Goal: Information Seeking & Learning: Learn about a topic

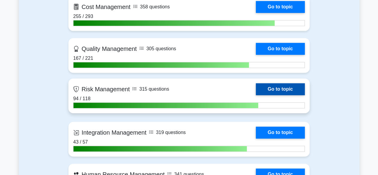
click at [286, 85] on link "Go to topic" at bounding box center [280, 89] width 49 height 12
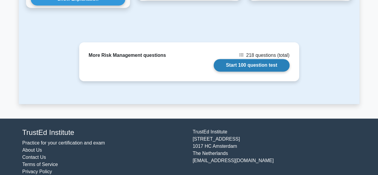
click at [248, 61] on link "Start 100 question test" at bounding box center [252, 65] width 76 height 13
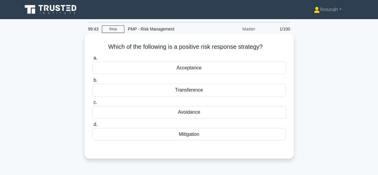
click at [196, 135] on div "Mitigation" at bounding box center [188, 134] width 193 height 13
click at [92, 126] on input "d. Mitigation" at bounding box center [92, 124] width 0 height 4
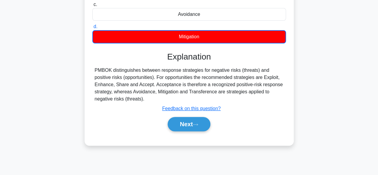
scroll to position [119, 0]
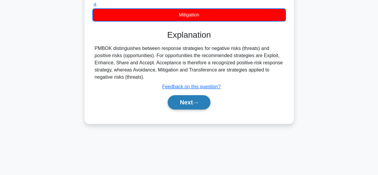
click at [193, 106] on button "Next" at bounding box center [189, 102] width 43 height 14
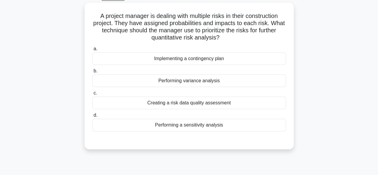
scroll to position [30, 0]
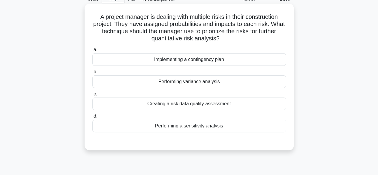
click at [212, 125] on div "Performing a sensitivity analysis" at bounding box center [188, 125] width 193 height 13
click at [92, 118] on input "d. Performing a sensitivity analysis" at bounding box center [92, 116] width 0 height 4
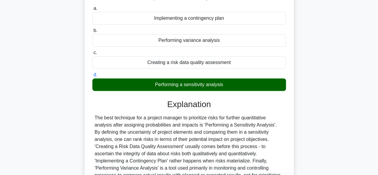
scroll to position [148, 0]
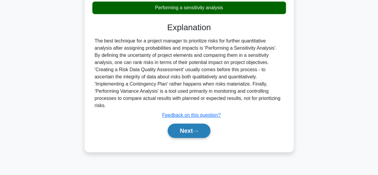
click at [202, 125] on button "Next" at bounding box center [189, 130] width 43 height 14
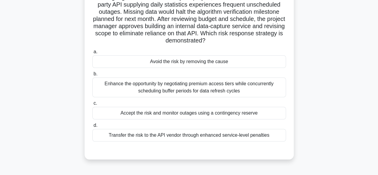
scroll to position [60, 0]
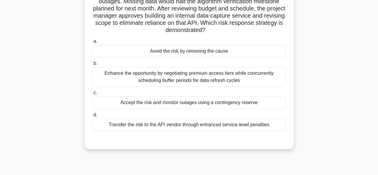
click at [197, 55] on div "Avoid the risk by removing the cause" at bounding box center [188, 51] width 193 height 13
click at [92, 43] on input "a. Avoid the risk by removing the cause" at bounding box center [92, 41] width 0 height 4
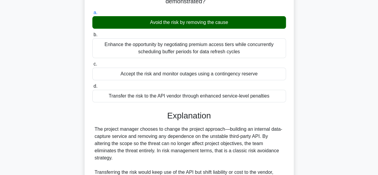
scroll to position [178, 0]
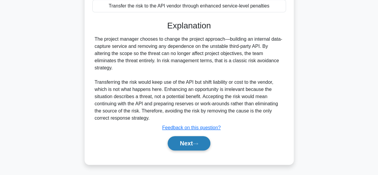
click at [188, 139] on button "Next" at bounding box center [189, 143] width 43 height 14
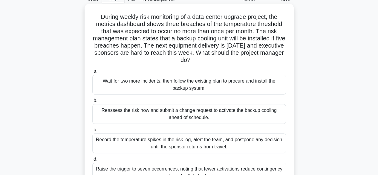
scroll to position [60, 0]
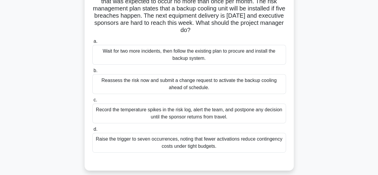
click at [244, 90] on div "Reassess the risk now and submit a change request to activate the backup coolin…" at bounding box center [188, 84] width 193 height 20
click at [92, 73] on input "b. Reassess the risk now and submit a change request to activate the backup coo…" at bounding box center [92, 71] width 0 height 4
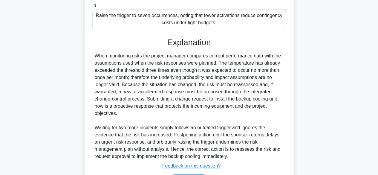
scroll to position [209, 0]
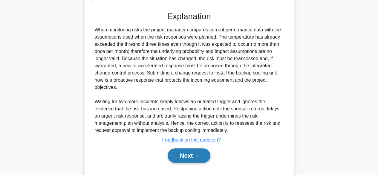
click at [192, 153] on button "Next" at bounding box center [189, 155] width 43 height 14
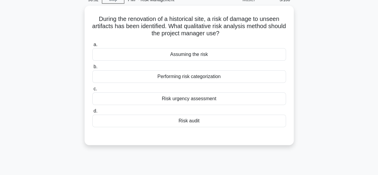
scroll to position [28, 0]
click at [211, 77] on div "Performing risk categorization" at bounding box center [188, 76] width 193 height 13
click at [92, 68] on input "b. Performing risk categorization" at bounding box center [92, 66] width 0 height 4
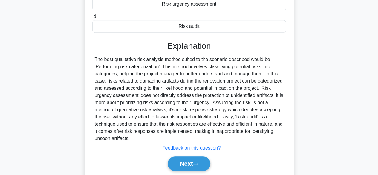
scroll to position [148, 0]
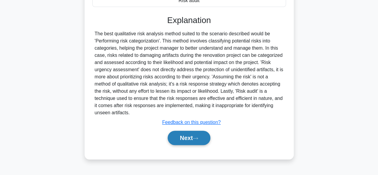
click at [189, 137] on button "Next" at bounding box center [189, 137] width 43 height 14
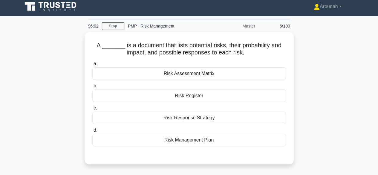
scroll to position [0, 0]
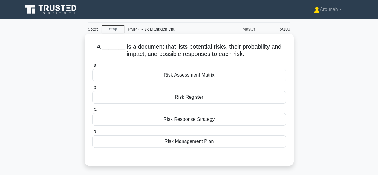
click at [236, 95] on div "Risk Register" at bounding box center [188, 97] width 193 height 13
click at [92, 89] on input "b. Risk Register" at bounding box center [92, 87] width 0 height 4
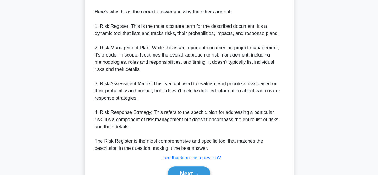
scroll to position [243, 0]
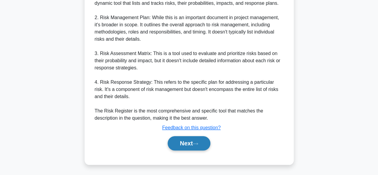
click at [191, 142] on button "Next" at bounding box center [189, 143] width 43 height 14
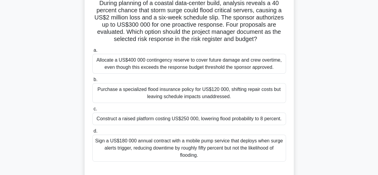
scroll to position [60, 0]
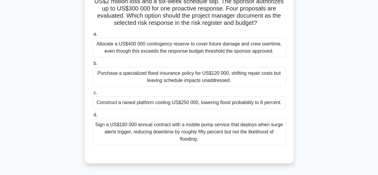
click at [249, 131] on div "Sign a US$180 000 annual contract with a mobile pump service that deploys when …" at bounding box center [188, 131] width 193 height 27
click at [92, 117] on input "d. Sign a US$180 000 annual contract with a mobile pump service that deploys wh…" at bounding box center [92, 115] width 0 height 4
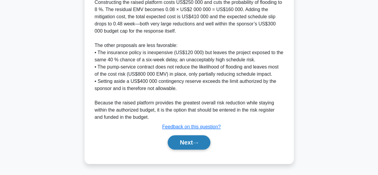
click at [191, 143] on button "Next" at bounding box center [189, 142] width 43 height 14
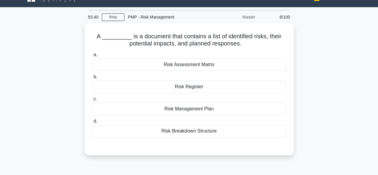
scroll to position [0, 0]
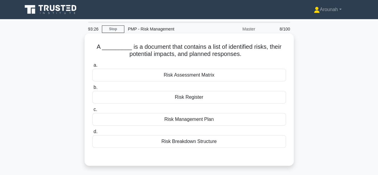
click at [222, 98] on div "Risk Register" at bounding box center [188, 97] width 193 height 13
click at [92, 89] on input "b. Risk Register" at bounding box center [92, 87] width 0 height 4
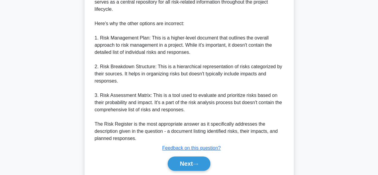
scroll to position [214, 0]
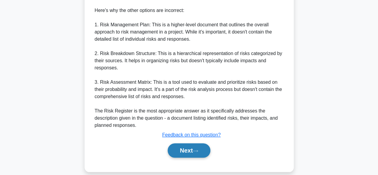
click at [186, 146] on button "Next" at bounding box center [189, 150] width 43 height 14
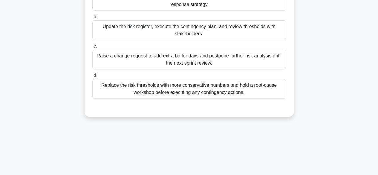
scroll to position [119, 0]
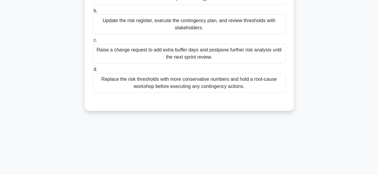
click at [222, 84] on div "Replace the risk thresholds with more conservative numbers and hold a root-caus…" at bounding box center [188, 83] width 193 height 20
click at [92, 71] on input "d. Replace the risk thresholds with more conservative numbers and hold a root-c…" at bounding box center [92, 69] width 0 height 4
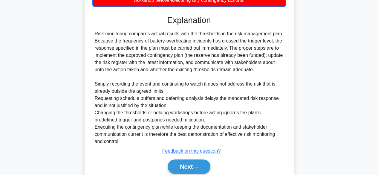
scroll to position [229, 0]
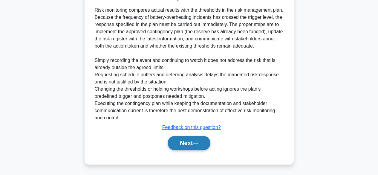
click at [201, 139] on button "Next" at bounding box center [189, 143] width 43 height 14
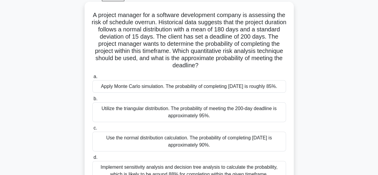
scroll to position [60, 0]
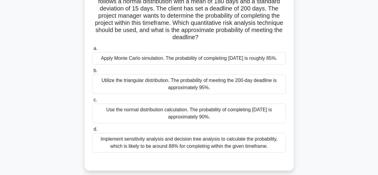
click at [235, 94] on div "Utilize the triangular distribution. The probability of meeting the 200-day dea…" at bounding box center [188, 84] width 193 height 20
click at [92, 73] on input "b. Utilize the triangular distribution. The probability of meeting the 200-day …" at bounding box center [92, 71] width 0 height 4
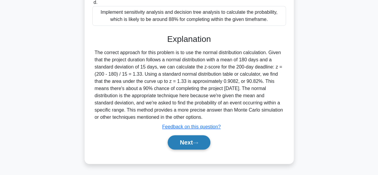
click at [187, 141] on button "Next" at bounding box center [189, 142] width 43 height 14
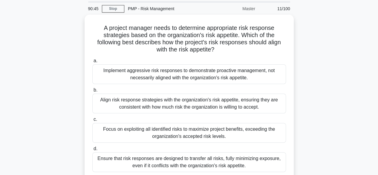
scroll to position [30, 0]
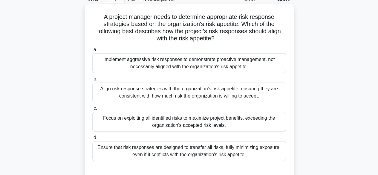
click at [259, 94] on div "Align risk response strategies with the organization's risk appetite, ensuring …" at bounding box center [188, 92] width 193 height 20
click at [92, 81] on input "b. Align risk response strategies with the organization's risk appetite, ensuri…" at bounding box center [92, 79] width 0 height 4
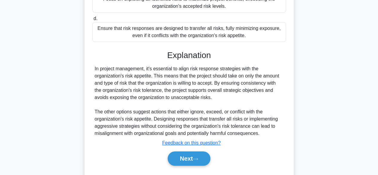
scroll to position [149, 0]
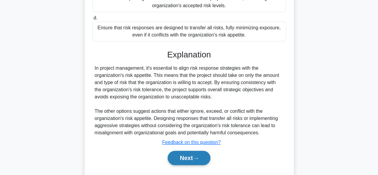
click at [189, 158] on button "Next" at bounding box center [189, 157] width 43 height 14
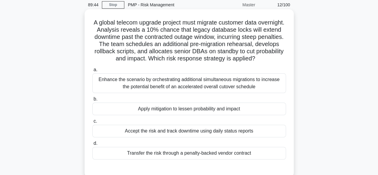
scroll to position [30, 0]
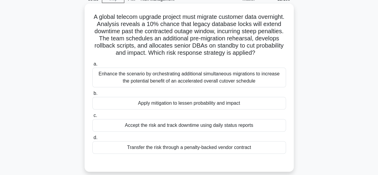
click at [211, 105] on div "Apply mitigation to lessen probability and impact" at bounding box center [188, 103] width 193 height 13
click at [92, 95] on input "b. Apply mitigation to lessen probability and impact" at bounding box center [92, 93] width 0 height 4
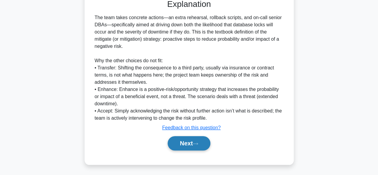
click at [182, 139] on button "Next" at bounding box center [189, 143] width 43 height 14
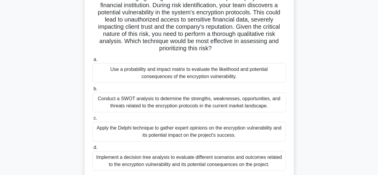
scroll to position [60, 0]
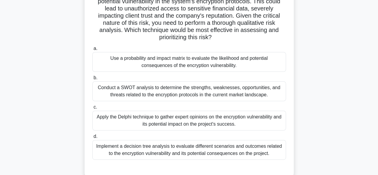
click at [245, 62] on div "Use a probability and impact matrix to evaluate the likelihood and potential co…" at bounding box center [188, 62] width 193 height 20
click at [92, 50] on input "a. Use a probability and impact matrix to evaluate the likelihood and potential…" at bounding box center [92, 49] width 0 height 4
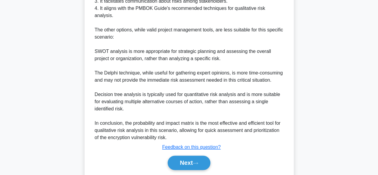
scroll to position [328, 0]
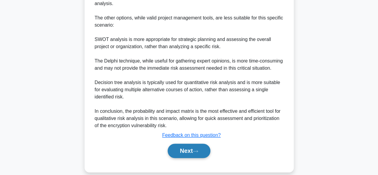
click at [207, 153] on button "Next" at bounding box center [189, 150] width 43 height 14
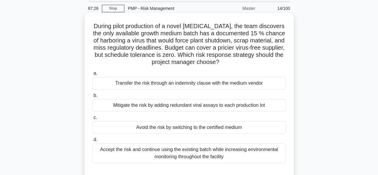
scroll to position [30, 0]
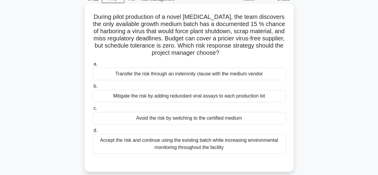
click at [223, 98] on div "Mitigate the risk by adding redundant viral assays to each production lot" at bounding box center [188, 96] width 193 height 13
click at [92, 88] on input "b. Mitigate the risk by adding redundant viral assays to each production lot" at bounding box center [92, 86] width 0 height 4
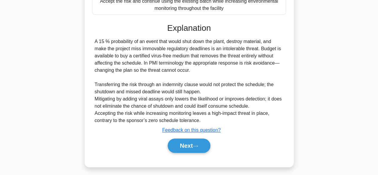
scroll to position [172, 0]
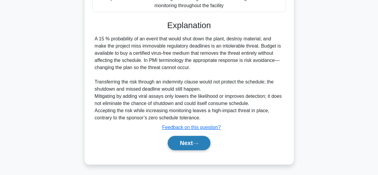
click at [197, 139] on button "Next" at bounding box center [189, 143] width 43 height 14
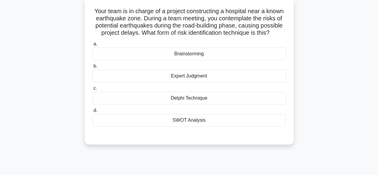
scroll to position [28, 0]
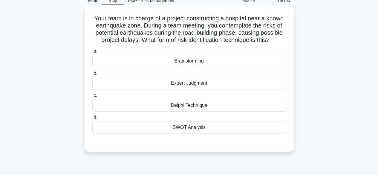
click at [207, 62] on div "Brainstorming" at bounding box center [188, 61] width 193 height 13
click at [92, 53] on input "a. Brainstorming" at bounding box center [92, 51] width 0 height 4
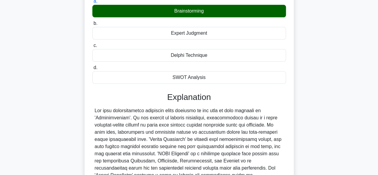
scroll to position [164, 0]
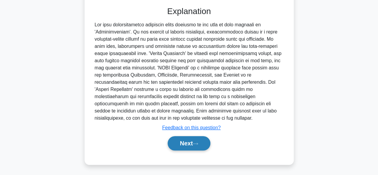
click at [197, 142] on icon at bounding box center [195, 143] width 5 height 3
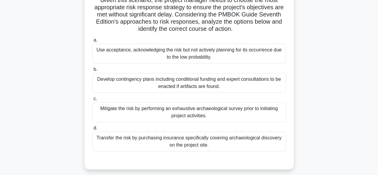
scroll to position [88, 0]
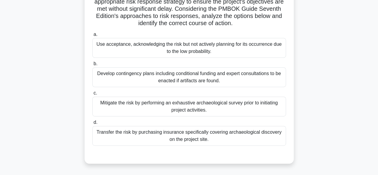
click at [243, 112] on div "Mitigate the risk by performing an exhaustive archaeological survey prior to in…" at bounding box center [188, 106] width 193 height 20
click at [92, 95] on input "c. Mitigate the risk by performing an exhaustive archaeological survey prior to…" at bounding box center [92, 93] width 0 height 4
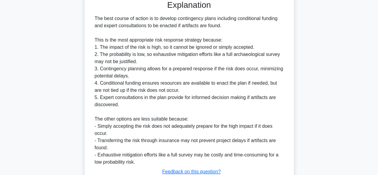
scroll to position [287, 0]
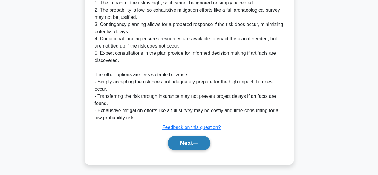
click at [194, 140] on button "Next" at bounding box center [189, 143] width 43 height 14
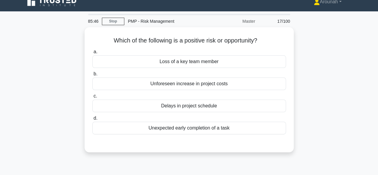
scroll to position [0, 0]
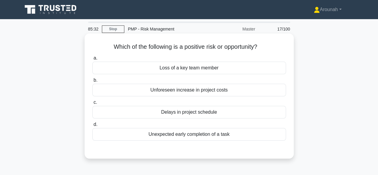
click at [216, 134] on div "Unexpected early completion of a task" at bounding box center [188, 134] width 193 height 13
click at [92, 126] on input "d. Unexpected early completion of a task" at bounding box center [92, 124] width 0 height 4
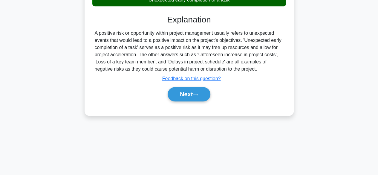
scroll to position [148, 0]
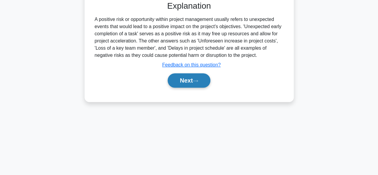
click at [193, 85] on button "Next" at bounding box center [189, 80] width 43 height 14
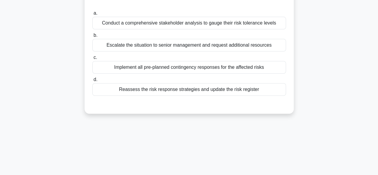
scroll to position [28, 0]
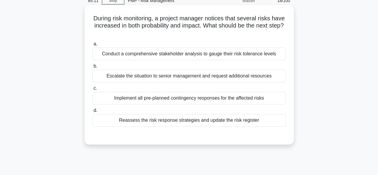
click at [229, 121] on div "Reassess the risk response strategies and update the risk register" at bounding box center [188, 120] width 193 height 13
click at [92, 112] on input "d. Reassess the risk response strategies and update the risk register" at bounding box center [92, 110] width 0 height 4
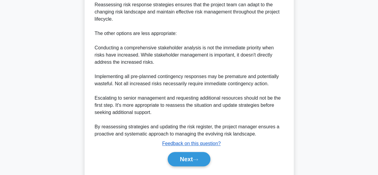
scroll to position [243, 0]
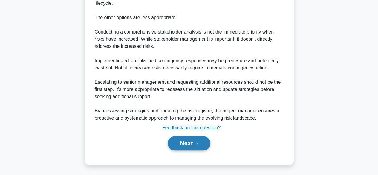
click at [186, 141] on button "Next" at bounding box center [189, 143] width 43 height 14
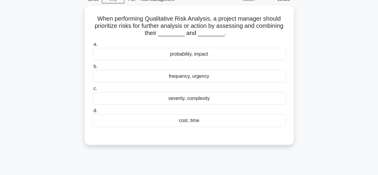
scroll to position [28, 0]
click at [231, 55] on div "probability, impact" at bounding box center [188, 53] width 193 height 13
click at [92, 46] on input "a. probability, impact" at bounding box center [92, 44] width 0 height 4
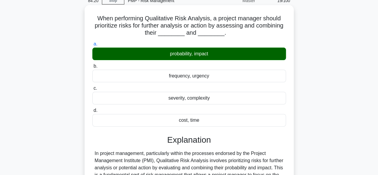
scroll to position [164, 0]
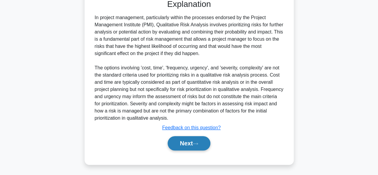
click at [193, 143] on button "Next" at bounding box center [189, 143] width 43 height 14
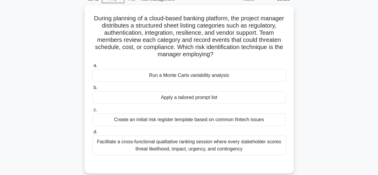
scroll to position [60, 0]
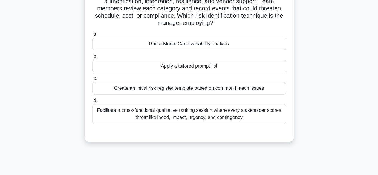
click at [256, 117] on div "Facilitate a cross-functional qualitative ranking session where every stakehold…" at bounding box center [188, 114] width 193 height 20
click at [92, 102] on input "d. Facilitate a cross-functional qualitative ranking session where every stakeh…" at bounding box center [92, 101] width 0 height 4
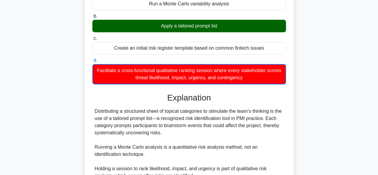
scroll to position [179, 0]
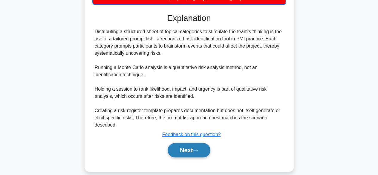
click at [198, 151] on icon at bounding box center [195, 150] width 5 height 3
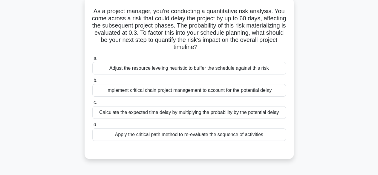
scroll to position [28, 0]
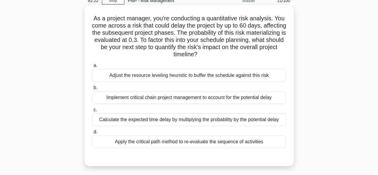
click at [221, 120] on div "Calculate the expected time delay by multiplying the probability by the potenti…" at bounding box center [188, 119] width 193 height 13
click at [92, 112] on input "c. Calculate the expected time delay by multiplying the probability by the pote…" at bounding box center [92, 110] width 0 height 4
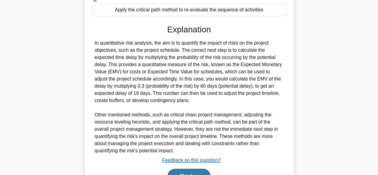
scroll to position [193, 0]
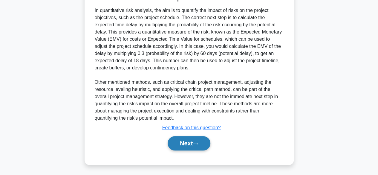
click at [183, 139] on button "Next" at bounding box center [189, 143] width 43 height 14
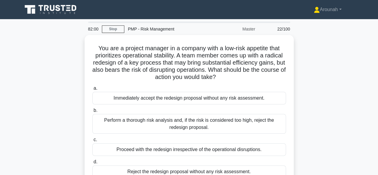
scroll to position [30, 0]
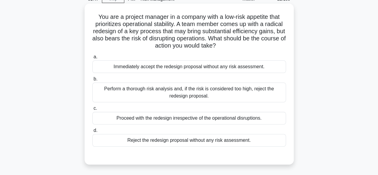
click at [232, 95] on div "Perform a thorough risk analysis and, if the risk is considered too high, rejec…" at bounding box center [188, 92] width 193 height 20
click at [92, 81] on input "b. Perform a thorough risk analysis and, if the risk is considered too high, re…" at bounding box center [92, 79] width 0 height 4
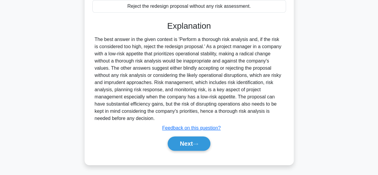
scroll to position [164, 0]
click at [191, 141] on button "Next" at bounding box center [189, 143] width 43 height 14
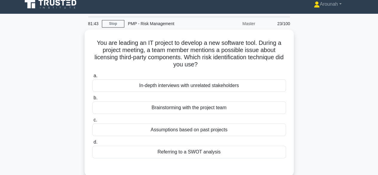
scroll to position [0, 0]
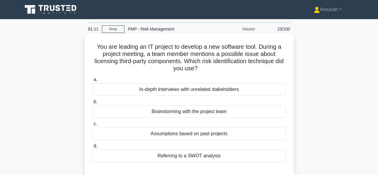
drag, startPoint x: 95, startPoint y: 47, endPoint x: 202, endPoint y: 65, distance: 108.1
click at [205, 72] on h5 "You are leading an IT project to develop a new software tool. During a project …" at bounding box center [189, 57] width 195 height 29
copy h5 "You are leading an IT project to develop a new software tool. During a project …"
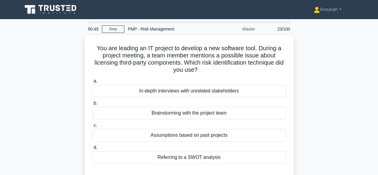
click at [337, 60] on div "You are leading an IT project to develop a new software tool. During a project …" at bounding box center [189, 111] width 340 height 153
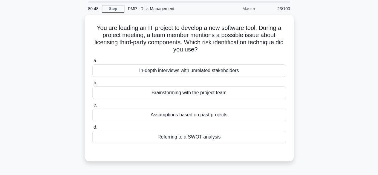
scroll to position [30, 0]
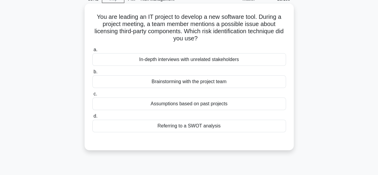
click at [212, 82] on div "Brainstorming with the project team" at bounding box center [188, 81] width 193 height 13
click at [92, 74] on input "b. Brainstorming with the project team" at bounding box center [92, 72] width 0 height 4
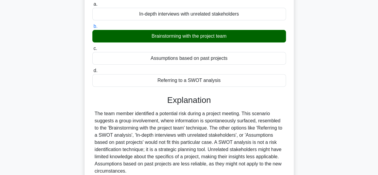
scroll to position [148, 0]
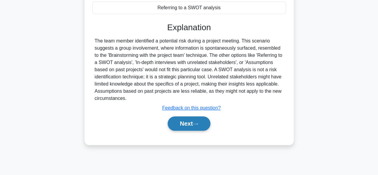
click at [179, 125] on button "Next" at bounding box center [189, 123] width 43 height 14
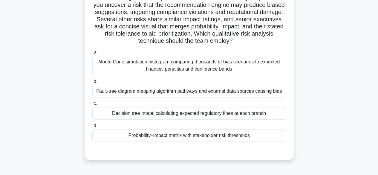
scroll to position [60, 0]
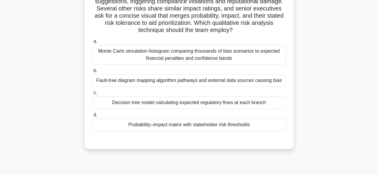
click at [241, 126] on div "Probability–impact matrix with stakeholder risk thresholds" at bounding box center [188, 124] width 193 height 13
click at [92, 117] on input "d. Probability–impact matrix with stakeholder risk thresholds" at bounding box center [92, 115] width 0 height 4
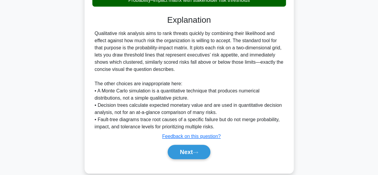
scroll to position [193, 0]
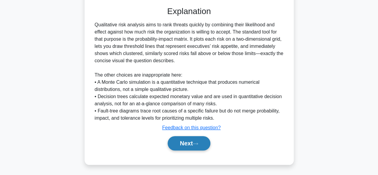
click at [186, 141] on button "Next" at bounding box center [189, 143] width 43 height 14
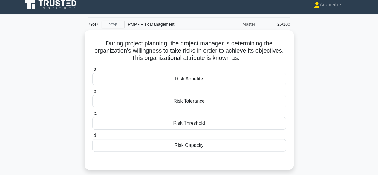
scroll to position [0, 0]
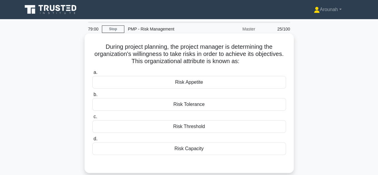
click at [202, 83] on div "Risk Appetite" at bounding box center [188, 82] width 193 height 13
click at [92, 74] on input "a. Risk Appetite" at bounding box center [92, 72] width 0 height 4
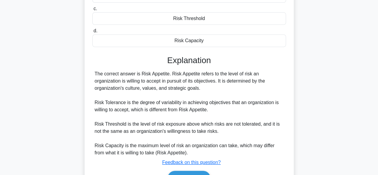
scroll to position [148, 0]
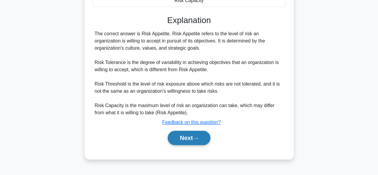
click at [194, 135] on button "Next" at bounding box center [189, 137] width 43 height 14
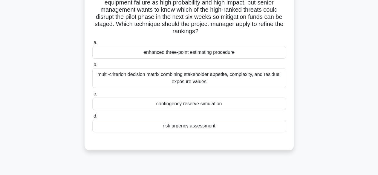
scroll to position [60, 0]
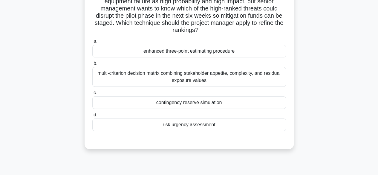
click at [216, 126] on div "risk urgency assessment" at bounding box center [188, 124] width 193 height 13
click at [92, 117] on input "d. risk urgency assessment" at bounding box center [92, 115] width 0 height 4
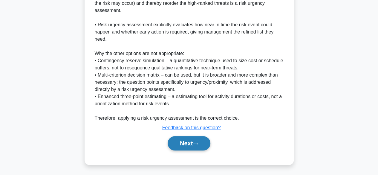
click at [195, 143] on icon at bounding box center [195, 143] width 5 height 3
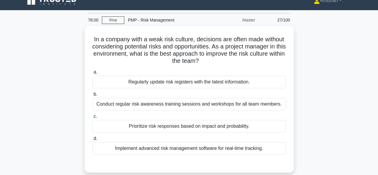
scroll to position [0, 0]
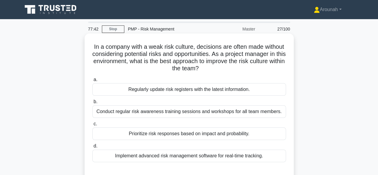
click at [226, 113] on div "Conduct regular risk awareness training sessions and workshops for all team mem…" at bounding box center [188, 111] width 193 height 13
click at [92, 104] on input "b. Conduct regular risk awareness training sessions and workshops for all team …" at bounding box center [92, 102] width 0 height 4
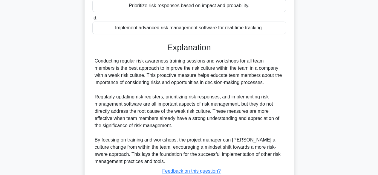
scroll to position [171, 0]
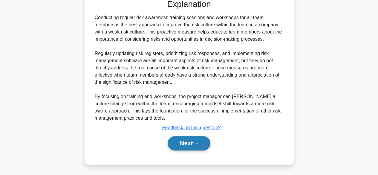
click at [191, 140] on button "Next" at bounding box center [189, 143] width 43 height 14
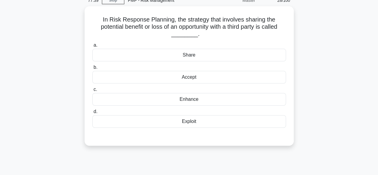
scroll to position [28, 0]
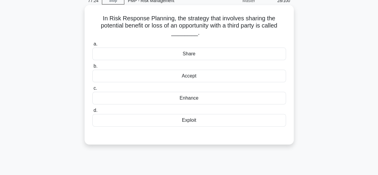
click at [213, 54] on div "Share" at bounding box center [188, 53] width 193 height 13
click at [92, 46] on input "a. Share" at bounding box center [92, 44] width 0 height 4
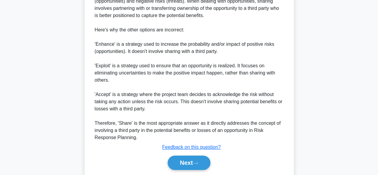
scroll to position [208, 0]
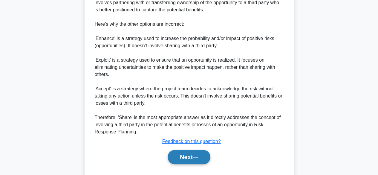
click at [205, 156] on button "Next" at bounding box center [189, 157] width 43 height 14
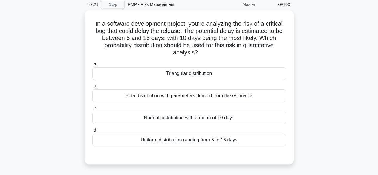
scroll to position [0, 0]
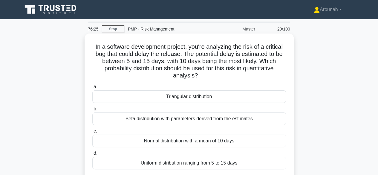
click at [245, 118] on div "Beta distribution with parameters derived from the estimates" at bounding box center [188, 118] width 193 height 13
click at [92, 111] on input "b. Beta distribution with parameters derived from the estimates" at bounding box center [92, 109] width 0 height 4
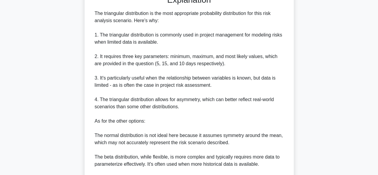
scroll to position [269, 0]
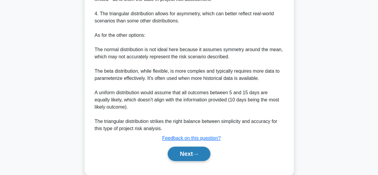
click at [195, 154] on icon at bounding box center [195, 153] width 5 height 3
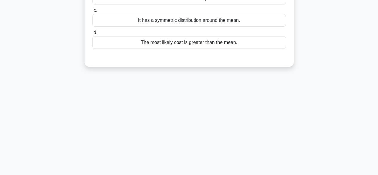
scroll to position [28, 0]
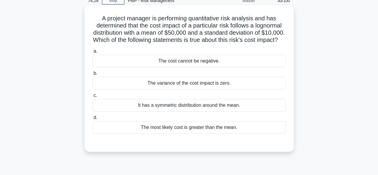
click at [216, 67] on div "The cost cannot be negative." at bounding box center [188, 61] width 193 height 13
click at [92, 53] on input "a. The cost cannot be negative." at bounding box center [92, 51] width 0 height 4
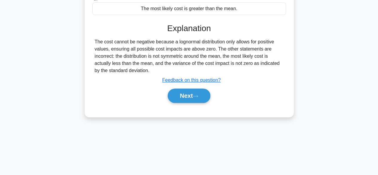
scroll to position [148, 0]
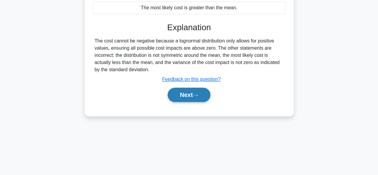
click at [192, 101] on button "Next" at bounding box center [189, 94] width 43 height 14
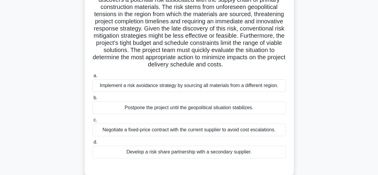
scroll to position [60, 0]
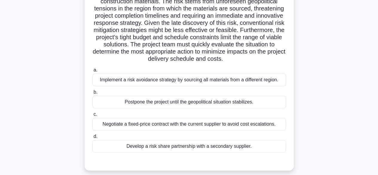
click at [196, 80] on div "Implement a risk avoidance strategy by sourcing all materials from a different …" at bounding box center [188, 79] width 193 height 13
click at [92, 72] on input "a. Implement a risk avoidance strategy by sourcing all materials from a differe…" at bounding box center [92, 70] width 0 height 4
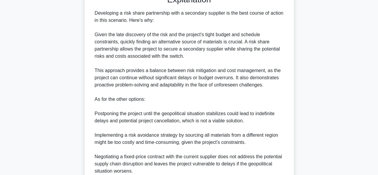
scroll to position [301, 0]
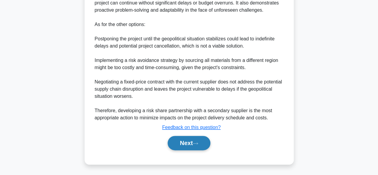
click at [187, 145] on button "Next" at bounding box center [189, 143] width 43 height 14
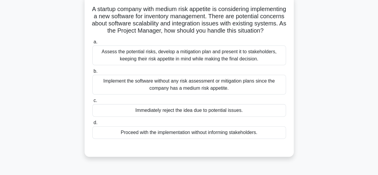
scroll to position [28, 0]
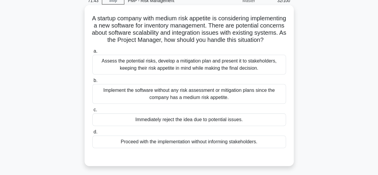
click at [199, 74] on div "Assess the potential risks, develop a mitigation plan and present it to stakeho…" at bounding box center [188, 65] width 193 height 20
click at [174, 74] on div "Assess the potential risks, develop a mitigation plan and present it to stakeho…" at bounding box center [188, 65] width 193 height 20
click at [92, 53] on input "a. Assess the potential risks, develop a mitigation plan and present it to stak…" at bounding box center [92, 51] width 0 height 4
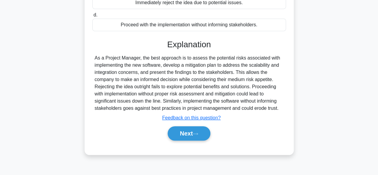
scroll to position [148, 0]
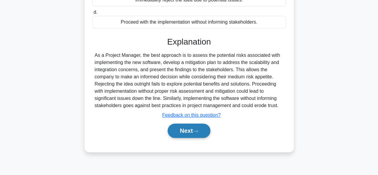
click at [187, 136] on button "Next" at bounding box center [189, 130] width 43 height 14
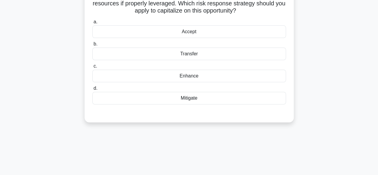
scroll to position [28, 0]
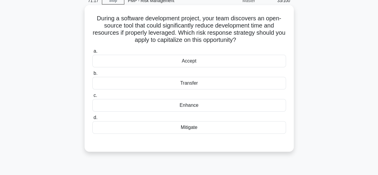
click at [216, 107] on div "Enhance" at bounding box center [188, 105] width 193 height 13
click at [92, 97] on input "c. Enhance" at bounding box center [92, 95] width 0 height 4
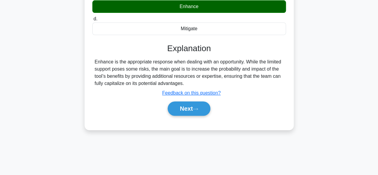
scroll to position [148, 0]
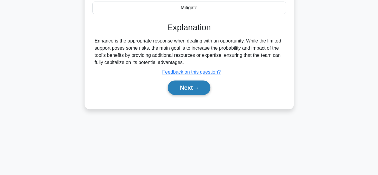
click at [198, 86] on icon at bounding box center [195, 87] width 5 height 3
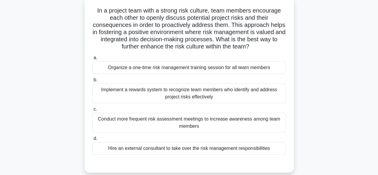
scroll to position [28, 0]
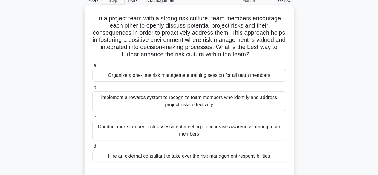
click at [240, 133] on div "Conduct more frequent risk assessment meetings to increase awareness among team…" at bounding box center [188, 130] width 193 height 20
click at [92, 119] on input "c. Conduct more frequent risk assessment meetings to increase awareness among t…" at bounding box center [92, 117] width 0 height 4
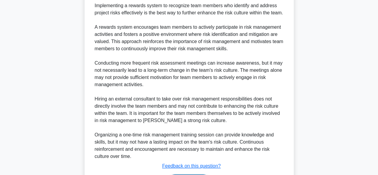
scroll to position [251, 0]
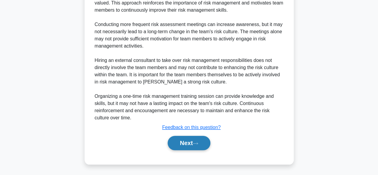
click at [186, 140] on button "Next" at bounding box center [189, 143] width 43 height 14
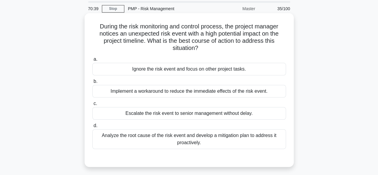
scroll to position [30, 0]
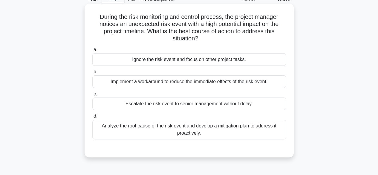
click at [239, 130] on div "Analyze the root cause of the risk event and develop a mitigation plan to addre…" at bounding box center [188, 129] width 193 height 20
click at [92, 118] on input "d. Analyze the root cause of the risk event and develop a mitigation plan to ad…" at bounding box center [92, 116] width 0 height 4
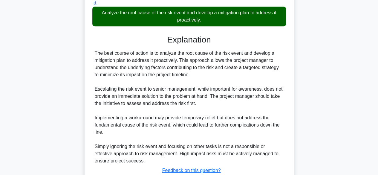
scroll to position [179, 0]
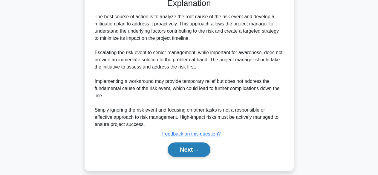
click at [198, 149] on icon at bounding box center [195, 149] width 5 height 3
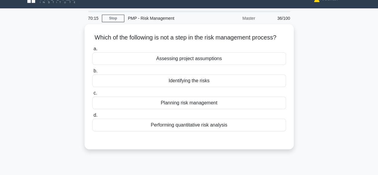
scroll to position [0, 0]
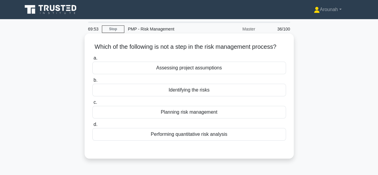
click at [210, 74] on div "Assessing project assumptions" at bounding box center [188, 68] width 193 height 13
click at [92, 60] on input "a. Assessing project assumptions" at bounding box center [92, 58] width 0 height 4
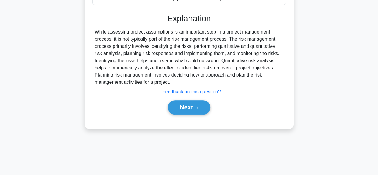
scroll to position [148, 0]
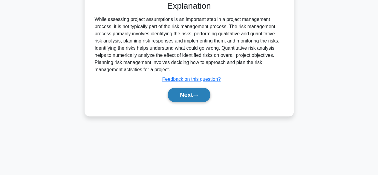
click at [197, 97] on icon at bounding box center [195, 94] width 5 height 3
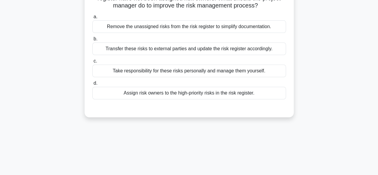
scroll to position [28, 0]
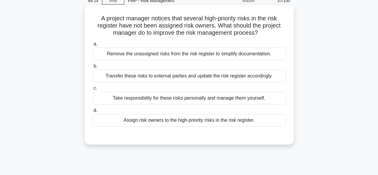
click at [221, 122] on div "Assign risk owners to the high-priority risks in the risk register." at bounding box center [188, 120] width 193 height 13
click at [92, 112] on input "d. Assign risk owners to the high-priority risks in the risk register." at bounding box center [92, 110] width 0 height 4
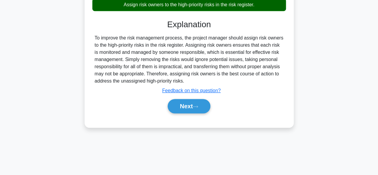
scroll to position [148, 0]
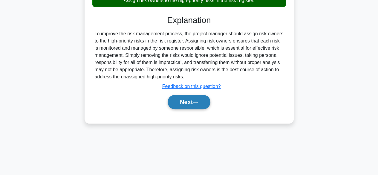
click at [203, 104] on button "Next" at bounding box center [189, 102] width 43 height 14
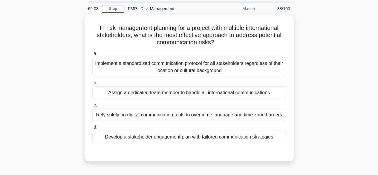
scroll to position [30, 0]
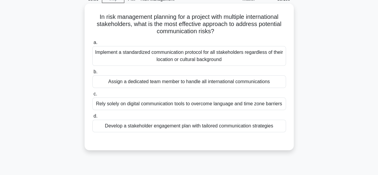
click at [262, 127] on div "Develop a stakeholder engagement plan with tailored communication strategies" at bounding box center [188, 125] width 193 height 13
click at [92, 118] on input "d. Develop a stakeholder engagement plan with tailored communication strategies" at bounding box center [92, 116] width 0 height 4
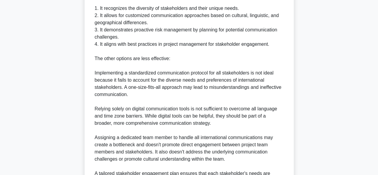
scroll to position [279, 0]
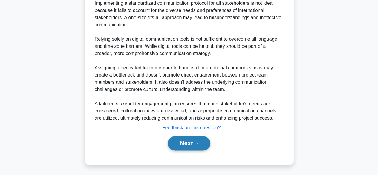
click at [177, 143] on button "Next" at bounding box center [189, 143] width 43 height 14
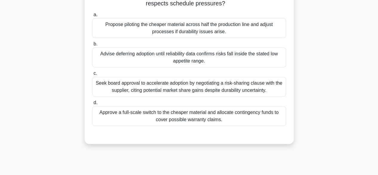
scroll to position [88, 0]
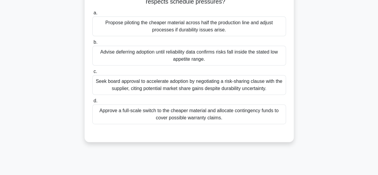
click at [223, 56] on div "Advise deferring adoption until reliability data confirms risks fall inside the…" at bounding box center [188, 56] width 193 height 20
click at [92, 44] on input "b. Advise deferring adoption until reliability data confirms risks fall inside …" at bounding box center [92, 42] width 0 height 4
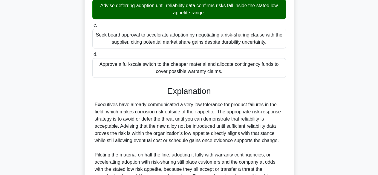
scroll to position [200, 0]
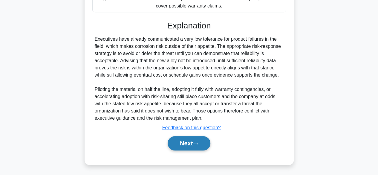
click at [193, 138] on button "Next" at bounding box center [189, 143] width 43 height 14
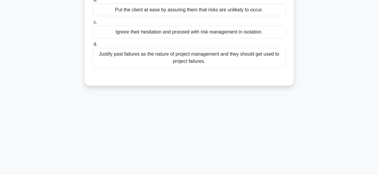
scroll to position [28, 0]
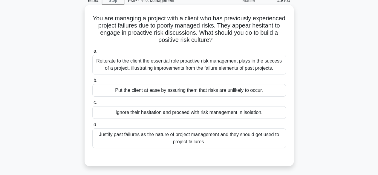
click at [189, 68] on div "Reiterate to the client the essential role proactive risk management plays in t…" at bounding box center [188, 65] width 193 height 20
click at [92, 53] on input "a. Reiterate to the client the essential role proactive risk management plays i…" at bounding box center [92, 51] width 0 height 4
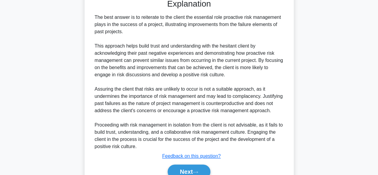
scroll to position [221, 0]
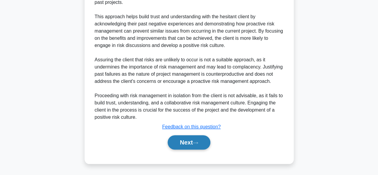
click at [186, 142] on button "Next" at bounding box center [189, 142] width 43 height 14
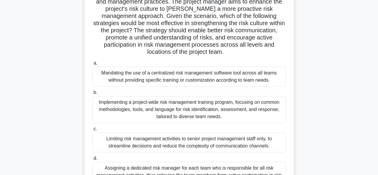
scroll to position [119, 0]
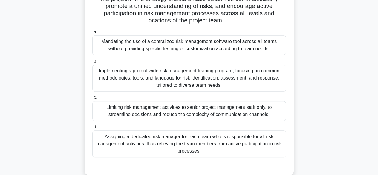
click at [248, 84] on div "Implementing a project-wide risk management training program, focusing on commo…" at bounding box center [188, 77] width 193 height 27
click at [92, 63] on input "b. Implementing a project-wide risk management training program, focusing on co…" at bounding box center [92, 61] width 0 height 4
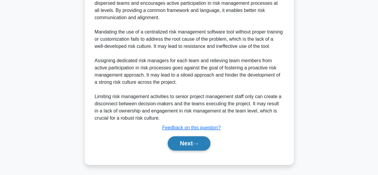
click at [201, 142] on button "Next" at bounding box center [189, 143] width 43 height 14
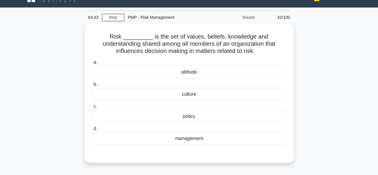
scroll to position [0, 0]
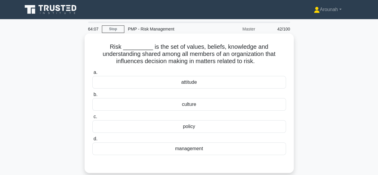
click at [219, 107] on div "culture" at bounding box center [188, 104] width 193 height 13
click at [92, 96] on input "b. culture" at bounding box center [92, 95] width 0 height 4
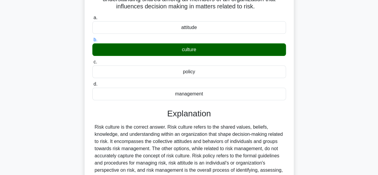
scroll to position [148, 0]
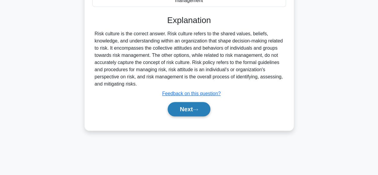
click at [196, 110] on icon at bounding box center [195, 109] width 5 height 3
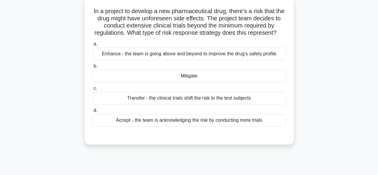
scroll to position [28, 0]
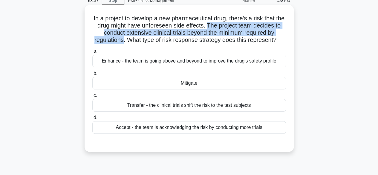
drag, startPoint x: 216, startPoint y: 25, endPoint x: 116, endPoint y: 41, distance: 100.9
click at [122, 39] on h5 "In a project to develop a new pharmaceutical drug, there's a risk that the drug…" at bounding box center [189, 29] width 195 height 29
copy h5 "The project team decides to conduct extensive clinical trials beyond the minimu…"
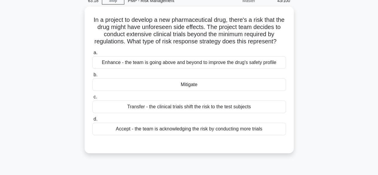
click at [319, 46] on div "In a project to develop a new pharmaceutical drug, there's a risk that the drug…" at bounding box center [189, 83] width 340 height 153
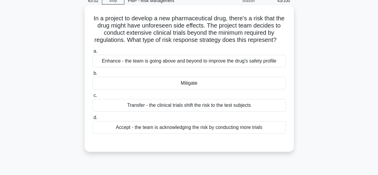
click at [208, 85] on div "Mitigate" at bounding box center [188, 83] width 193 height 13
click at [92, 75] on input "b. Mitigate" at bounding box center [92, 73] width 0 height 4
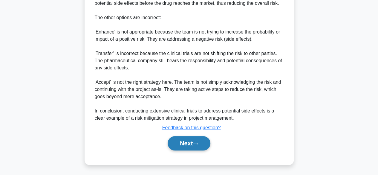
click at [188, 142] on button "Next" at bounding box center [189, 143] width 43 height 14
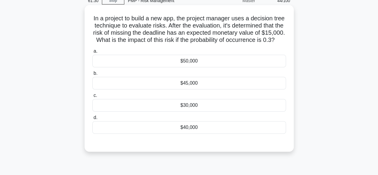
click at [193, 67] on div "$50,000" at bounding box center [188, 61] width 193 height 13
click at [92, 53] on input "a. $50,000" at bounding box center [92, 51] width 0 height 4
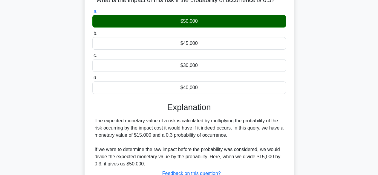
scroll to position [148, 0]
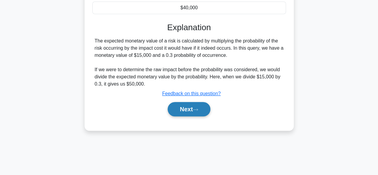
click at [188, 114] on button "Next" at bounding box center [189, 109] width 43 height 14
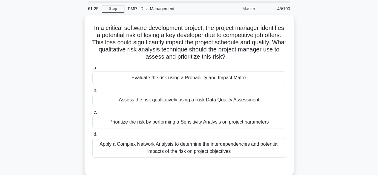
scroll to position [30, 0]
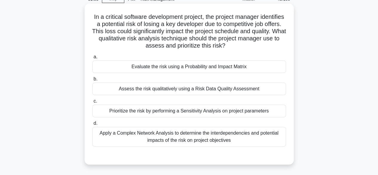
click at [206, 69] on div "Evaluate the risk using a Probability and Impact Matrix" at bounding box center [188, 66] width 193 height 13
click at [92, 59] on input "a. Evaluate the risk using a Probability and Impact Matrix" at bounding box center [92, 57] width 0 height 4
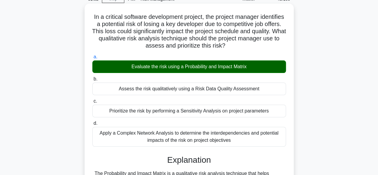
scroll to position [148, 0]
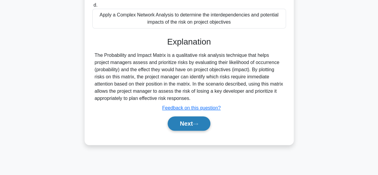
click at [181, 123] on button "Next" at bounding box center [189, 123] width 43 height 14
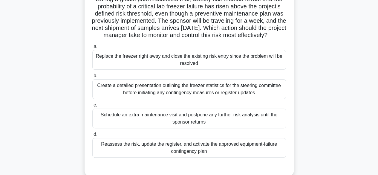
scroll to position [58, 0]
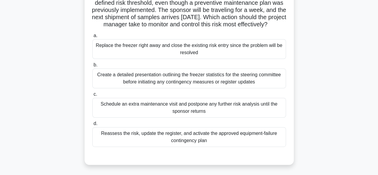
click at [237, 145] on div "Reassess the risk, update the register, and activate the approved equipment-fai…" at bounding box center [188, 137] width 193 height 20
click at [92, 125] on input "d. Reassess the risk, update the register, and activate the approved equipment-…" at bounding box center [92, 124] width 0 height 4
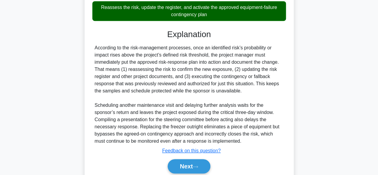
scroll to position [208, 0]
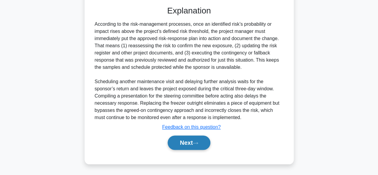
click at [197, 146] on button "Next" at bounding box center [189, 142] width 43 height 14
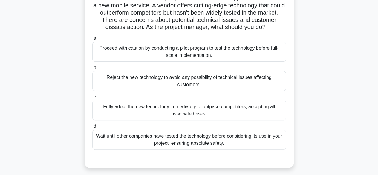
scroll to position [60, 0]
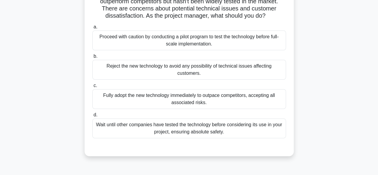
click at [214, 50] on div "Proceed with caution by conducting a pilot program to test the technology befor…" at bounding box center [188, 40] width 193 height 20
click at [92, 29] on input "a. Proceed with caution by conducting a pilot program to test the technology be…" at bounding box center [92, 27] width 0 height 4
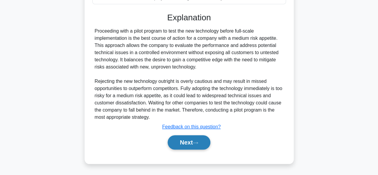
click at [192, 144] on button "Next" at bounding box center [189, 142] width 43 height 14
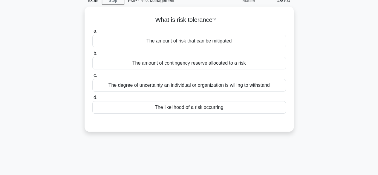
scroll to position [0, 0]
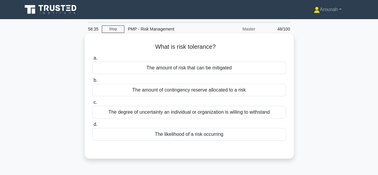
click at [264, 116] on div "The degree of uncertainty an individual or organization is willing to withstand" at bounding box center [188, 112] width 193 height 13
click at [92, 104] on input "c. The degree of uncertainty an individual or organization is willing to withst…" at bounding box center [92, 102] width 0 height 4
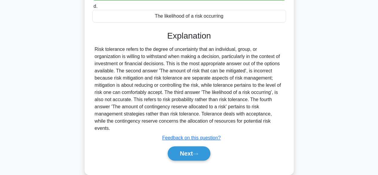
scroll to position [148, 0]
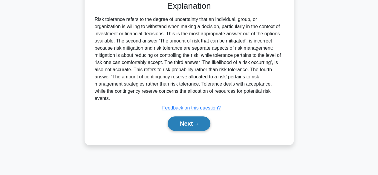
click at [184, 119] on button "Next" at bounding box center [189, 123] width 43 height 14
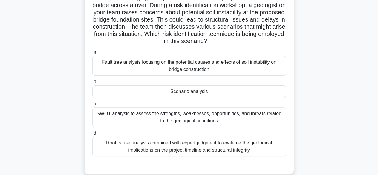
scroll to position [60, 0]
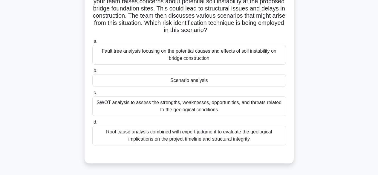
click at [245, 110] on div "SWOT analysis to assess the strengths, weaknesses, opportunities, and threats r…" at bounding box center [188, 106] width 193 height 20
click at [92, 95] on input "c. SWOT analysis to assess the strengths, weaknesses, opportunities, and threat…" at bounding box center [92, 93] width 0 height 4
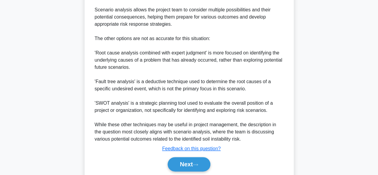
scroll to position [294, 0]
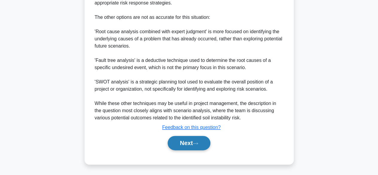
click at [196, 139] on button "Next" at bounding box center [189, 143] width 43 height 14
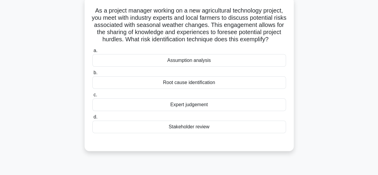
scroll to position [28, 0]
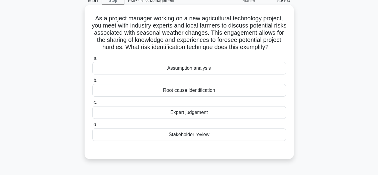
click at [197, 140] on div "Stakeholder review" at bounding box center [188, 134] width 193 height 13
click at [92, 127] on input "d. Stakeholder review" at bounding box center [92, 125] width 0 height 4
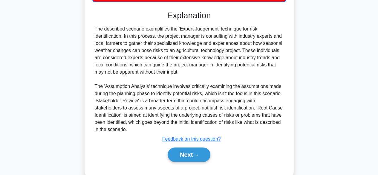
scroll to position [186, 0]
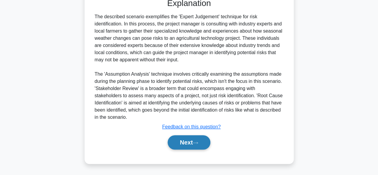
click at [183, 145] on button "Next" at bounding box center [189, 142] width 43 height 14
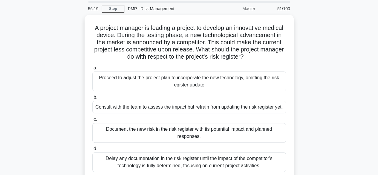
scroll to position [30, 0]
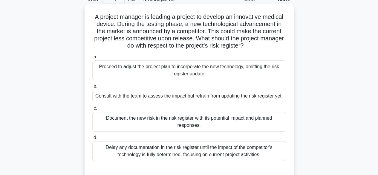
click at [228, 125] on div "Document the new risk in the risk register with its potential impact and planne…" at bounding box center [188, 122] width 193 height 20
click at [92, 110] on input "c. Document the new risk in the risk register with its potential impact and pla…" at bounding box center [92, 108] width 0 height 4
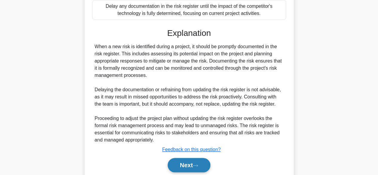
scroll to position [193, 0]
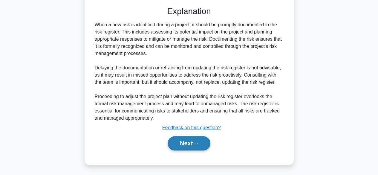
click at [190, 138] on button "Next" at bounding box center [189, 143] width 43 height 14
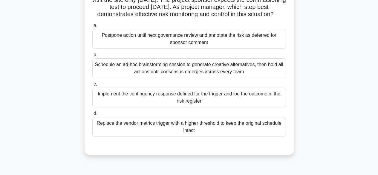
scroll to position [88, 0]
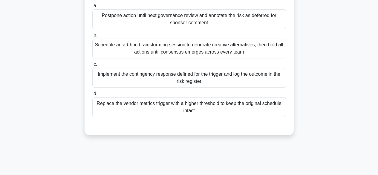
click at [249, 57] on div "Schedule an ad-hoc brainstorming session to generate creative alternatives, the…" at bounding box center [188, 49] width 193 height 20
click at [92, 37] on input "b. Schedule an ad-hoc brainstorming session to generate creative alternatives, …" at bounding box center [92, 35] width 0 height 4
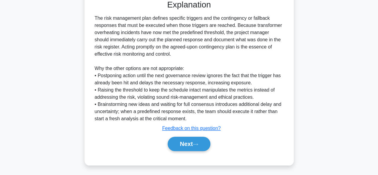
scroll to position [222, 0]
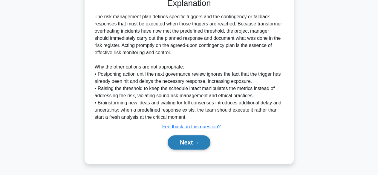
click at [189, 141] on button "Next" at bounding box center [189, 142] width 43 height 14
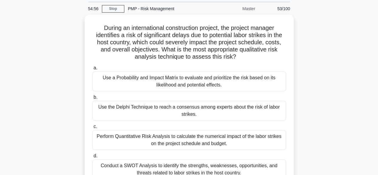
scroll to position [30, 0]
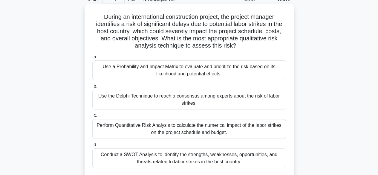
click at [258, 70] on div "Use a Probability and Impact Matrix to evaluate and prioritize the risk based o…" at bounding box center [188, 70] width 193 height 20
click at [92, 59] on input "a. Use a Probability and Impact Matrix to evaluate and prioritize the risk base…" at bounding box center [92, 57] width 0 height 4
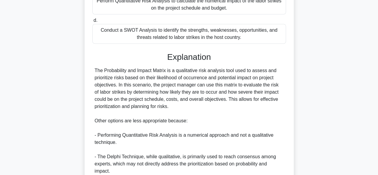
scroll to position [236, 0]
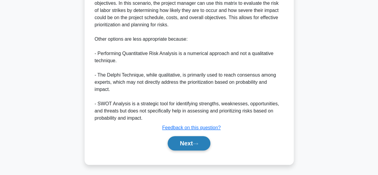
click at [187, 140] on button "Next" at bounding box center [189, 143] width 43 height 14
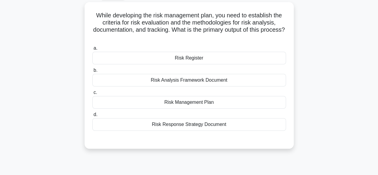
scroll to position [0, 0]
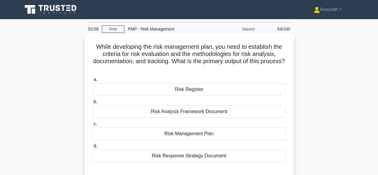
click at [217, 131] on div "Risk Management Plan" at bounding box center [188, 133] width 193 height 13
click at [92, 126] on input "c. Risk Management Plan" at bounding box center [92, 124] width 0 height 4
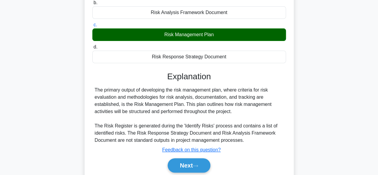
scroll to position [119, 0]
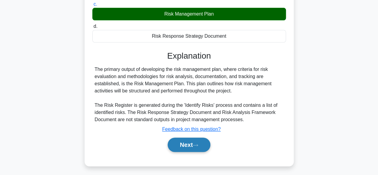
drag, startPoint x: 182, startPoint y: 145, endPoint x: 190, endPoint y: 141, distance: 9.3
click at [182, 145] on button "Next" at bounding box center [189, 144] width 43 height 14
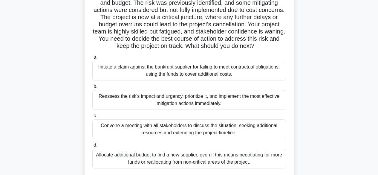
scroll to position [90, 0]
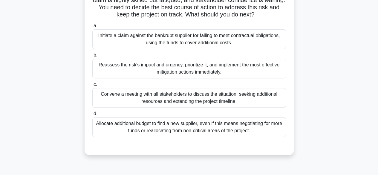
click at [243, 78] on div "Reassess the risk's impact and urgency, prioritize it, and implement the most e…" at bounding box center [188, 69] width 193 height 20
click at [92, 57] on input "b. Reassess the risk's impact and urgency, prioritize it, and implement the mos…" at bounding box center [92, 55] width 0 height 4
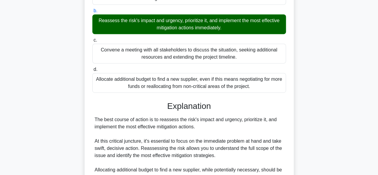
scroll to position [239, 0]
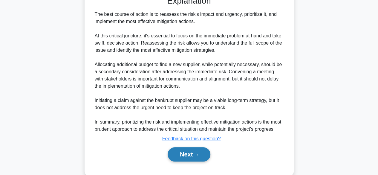
click at [198, 161] on button "Next" at bounding box center [189, 154] width 43 height 14
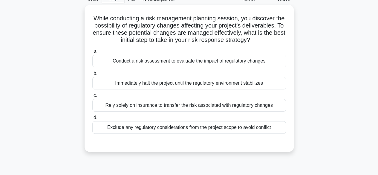
scroll to position [0, 0]
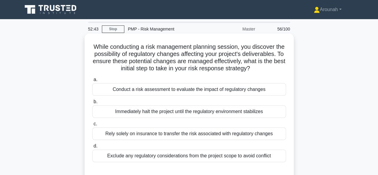
click at [252, 96] on div "Conduct a risk assessment to evaluate the impact of regulatory changes" at bounding box center [188, 89] width 193 height 13
click at [92, 82] on input "a. Conduct a risk assessment to evaluate the impact of regulatory changes" at bounding box center [92, 80] width 0 height 4
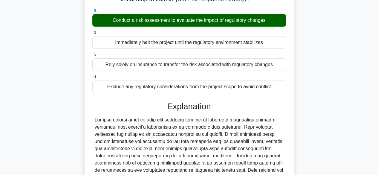
scroll to position [179, 0]
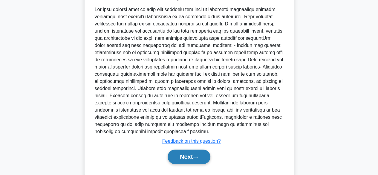
drag, startPoint x: 199, startPoint y: 163, endPoint x: 219, endPoint y: 155, distance: 21.7
click at [198, 159] on icon at bounding box center [195, 156] width 5 height 3
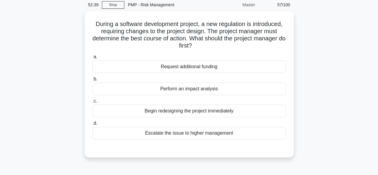
scroll to position [30, 0]
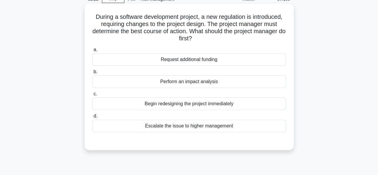
click at [220, 82] on div "Perform an impact analysis" at bounding box center [188, 81] width 193 height 13
click at [92, 74] on input "b. Perform an impact analysis" at bounding box center [92, 72] width 0 height 4
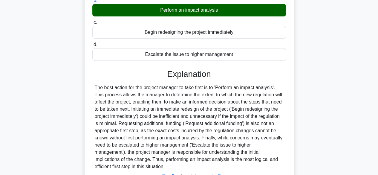
scroll to position [149, 0]
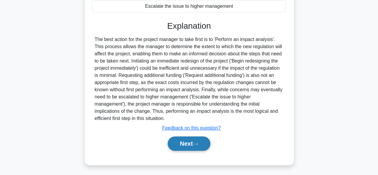
click at [195, 140] on button "Next" at bounding box center [189, 143] width 43 height 14
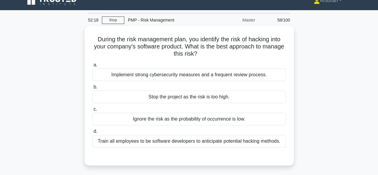
scroll to position [0, 0]
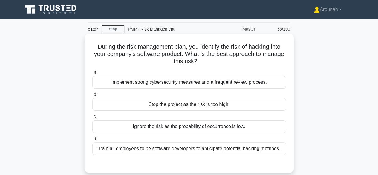
click at [252, 85] on div "Implement strong cybersecurity measures and a frequent review process." at bounding box center [188, 82] width 193 height 13
click at [92, 74] on input "a. Implement strong cybersecurity measures and a frequent review process." at bounding box center [92, 72] width 0 height 4
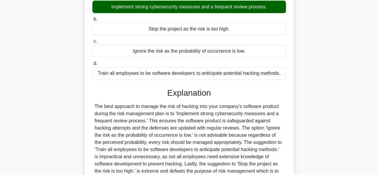
scroll to position [148, 0]
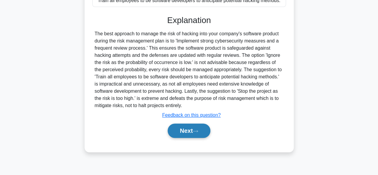
click at [204, 130] on button "Next" at bounding box center [189, 130] width 43 height 14
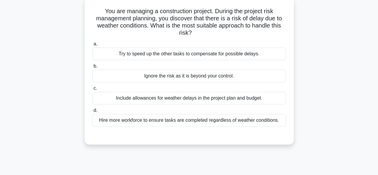
scroll to position [28, 0]
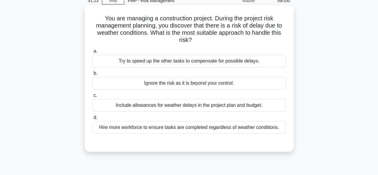
click at [241, 107] on div "Include allowances for weather delays in the project plan and budget." at bounding box center [188, 105] width 193 height 13
click at [92, 97] on input "c. Include allowances for weather delays in the project plan and budget." at bounding box center [92, 95] width 0 height 4
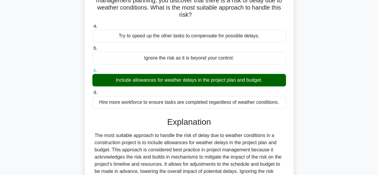
scroll to position [148, 0]
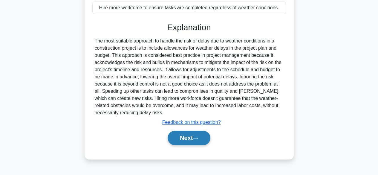
click at [207, 139] on button "Next" at bounding box center [189, 137] width 43 height 14
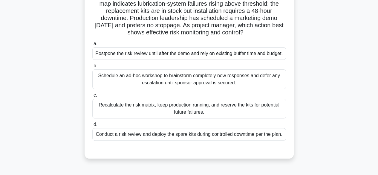
scroll to position [60, 0]
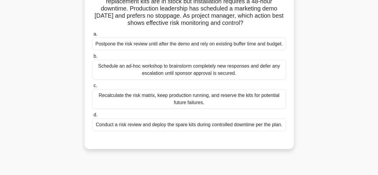
click at [241, 79] on div "Schedule an ad-hoc workshop to brainstorm completely new responses and defer an…" at bounding box center [188, 70] width 193 height 20
click at [92, 58] on input "b. Schedule an ad-hoc workshop to brainstorm completely new responses and defer…" at bounding box center [92, 56] width 0 height 4
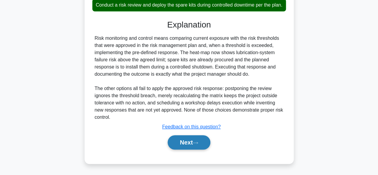
click at [177, 138] on button "Next" at bounding box center [189, 142] width 43 height 14
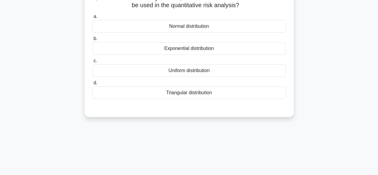
scroll to position [28, 0]
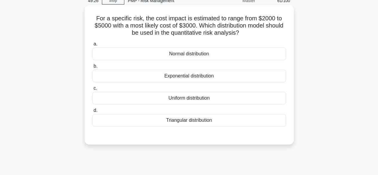
click at [215, 122] on div "Triangular distribution" at bounding box center [188, 120] width 193 height 13
click at [92, 112] on input "d. Triangular distribution" at bounding box center [92, 110] width 0 height 4
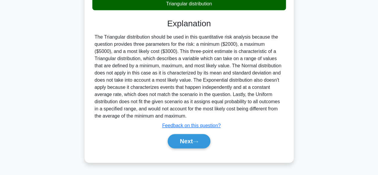
scroll to position [148, 0]
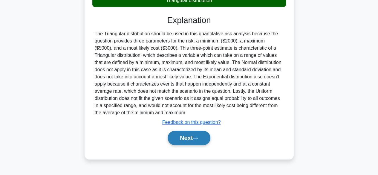
click at [210, 137] on button "Next" at bounding box center [189, 137] width 43 height 14
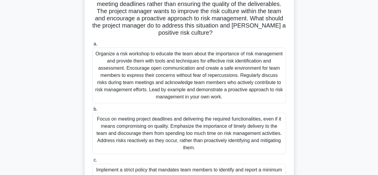
scroll to position [90, 0]
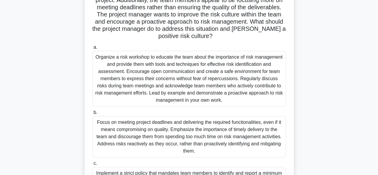
click at [216, 92] on div "Organize a risk workshop to educate the team about the importance of risk manag…" at bounding box center [188, 79] width 193 height 56
click at [92, 49] on input "a. Organize a risk workshop to educate the team about the importance of risk ma…" at bounding box center [92, 47] width 0 height 4
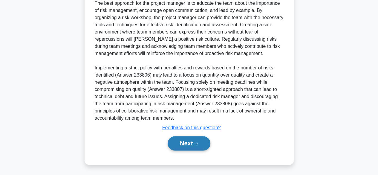
click at [190, 141] on button "Next" at bounding box center [189, 143] width 43 height 14
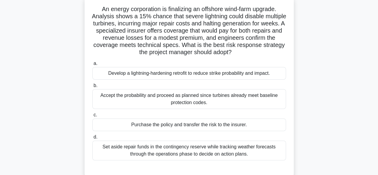
scroll to position [30, 0]
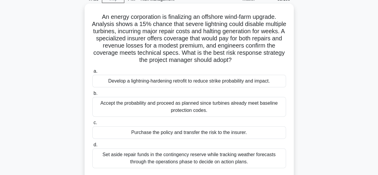
click at [187, 135] on div "Purchase the policy and transfer the risk to the insurer." at bounding box center [188, 132] width 193 height 13
click at [92, 125] on input "c. Purchase the policy and transfer the risk to the insurer." at bounding box center [92, 123] width 0 height 4
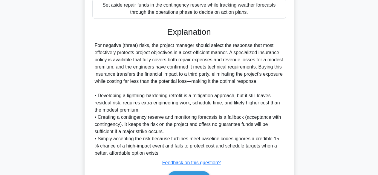
scroll to position [214, 0]
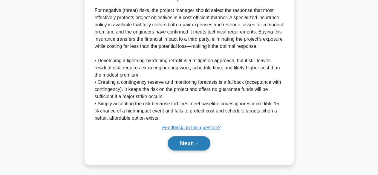
click at [190, 140] on button "Next" at bounding box center [189, 143] width 43 height 14
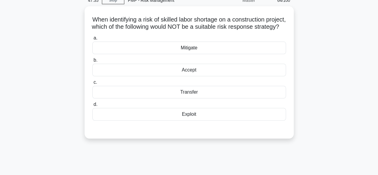
scroll to position [28, 0]
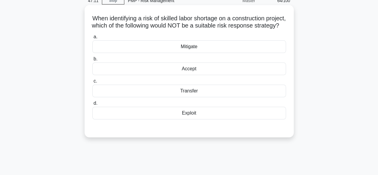
click at [190, 119] on div "Exploit" at bounding box center [188, 113] width 193 height 13
click at [92, 105] on input "d. Exploit" at bounding box center [92, 103] width 0 height 4
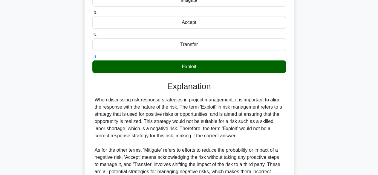
scroll to position [148, 0]
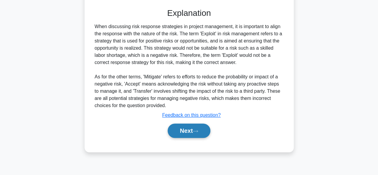
click at [201, 138] on button "Next" at bounding box center [189, 130] width 43 height 14
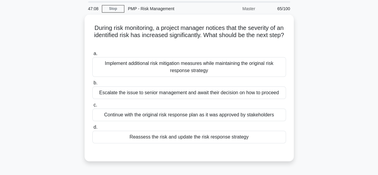
scroll to position [30, 0]
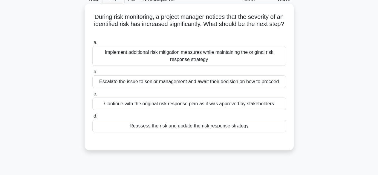
click at [232, 127] on div "Reassess the risk and update the risk response strategy" at bounding box center [188, 125] width 193 height 13
click at [92, 118] on input "d. Reassess the risk and update the risk response strategy" at bounding box center [92, 116] width 0 height 4
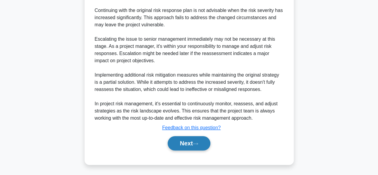
click at [189, 142] on button "Next" at bounding box center [189, 143] width 43 height 14
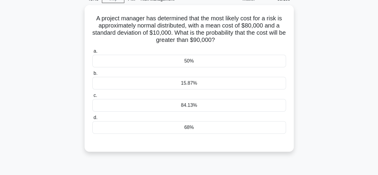
scroll to position [28, 0]
drag, startPoint x: 93, startPoint y: 18, endPoint x: 228, endPoint y: 39, distance: 136.5
click at [228, 39] on h5 "A project manager has determined that the most likely cost for a risk is approx…" at bounding box center [189, 29] width 195 height 29
copy h5 "A project manager has determined that the most likely cost for a risk is approx…"
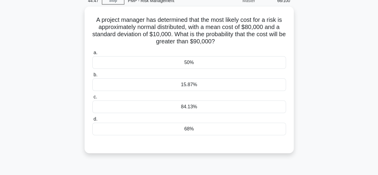
click at [315, 55] on div "A project manager has determined that the most likely cost for a risk is approx…" at bounding box center [189, 83] width 340 height 153
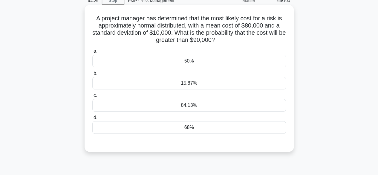
click at [198, 82] on div "15.87%" at bounding box center [188, 83] width 193 height 13
click at [92, 75] on input "b. 15.87%" at bounding box center [92, 73] width 0 height 4
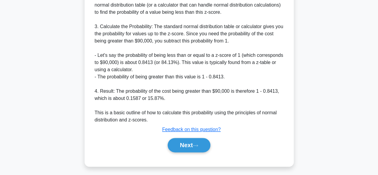
scroll to position [300, 0]
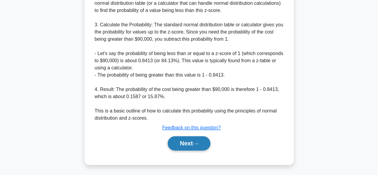
click at [197, 141] on button "Next" at bounding box center [189, 143] width 43 height 14
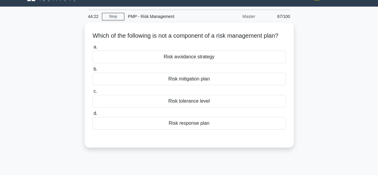
scroll to position [0, 0]
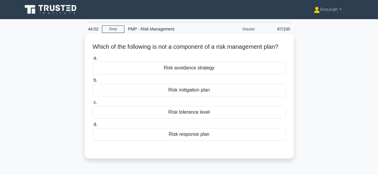
click at [201, 74] on div "Risk avoidance strategy" at bounding box center [188, 68] width 193 height 13
click at [92, 60] on input "a. Risk avoidance strategy" at bounding box center [92, 58] width 0 height 4
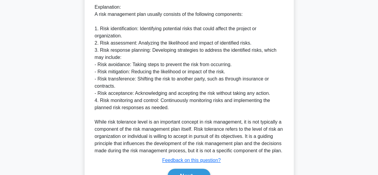
scroll to position [222, 0]
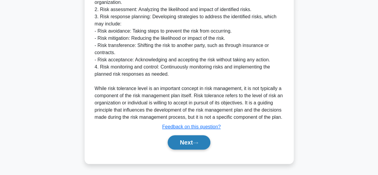
click at [187, 138] on button "Next" at bounding box center [189, 142] width 43 height 14
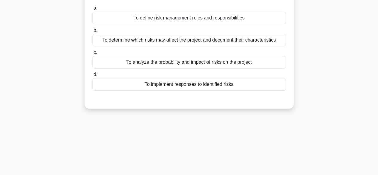
scroll to position [28, 0]
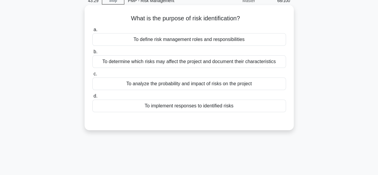
click at [216, 42] on div "To define risk management roles and responsibilities" at bounding box center [188, 39] width 193 height 13
click at [92, 32] on input "a. To define risk management roles and responsibilities" at bounding box center [92, 30] width 0 height 4
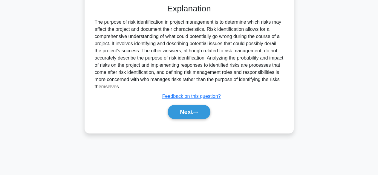
scroll to position [148, 0]
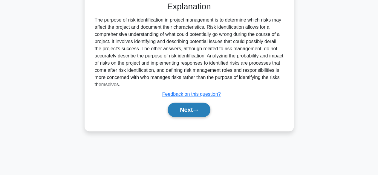
click at [193, 111] on button "Next" at bounding box center [189, 109] width 43 height 14
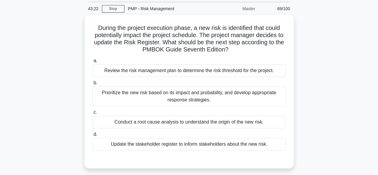
scroll to position [30, 0]
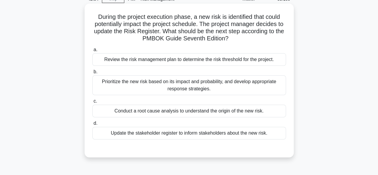
click at [224, 86] on div "Prioritize the new risk based on its impact and probability, and develop approp…" at bounding box center [188, 85] width 193 height 20
click at [92, 74] on input "b. Prioritize the new risk based on its impact and probability, and develop app…" at bounding box center [92, 72] width 0 height 4
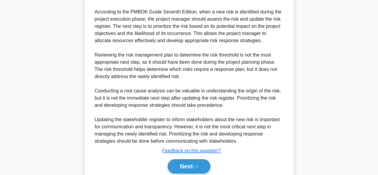
scroll to position [228, 0]
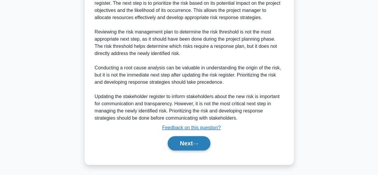
click at [192, 143] on button "Next" at bounding box center [189, 143] width 43 height 14
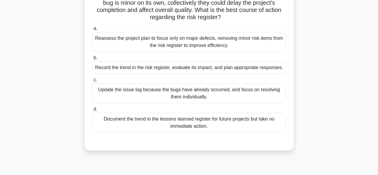
scroll to position [30, 0]
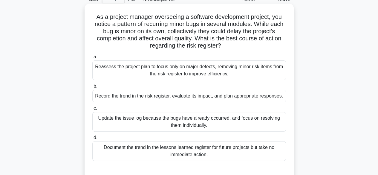
click at [254, 98] on div "Record the trend in the risk register, evaluate its impact, and plan appropriat…" at bounding box center [188, 96] width 193 height 13
click at [92, 88] on input "b. Record the trend in the risk register, evaluate its impact, and plan appropr…" at bounding box center [92, 86] width 0 height 4
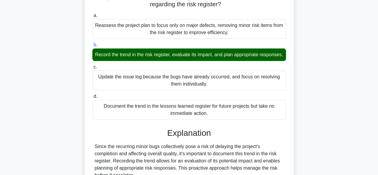
scroll to position [178, 0]
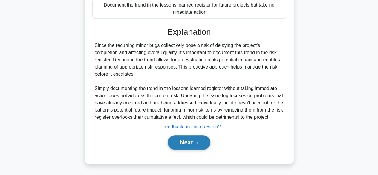
click at [196, 141] on button "Next" at bounding box center [189, 142] width 43 height 14
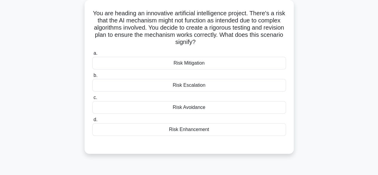
scroll to position [28, 0]
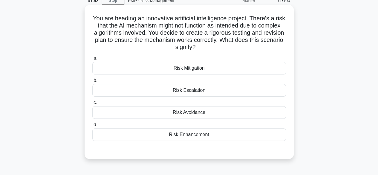
click at [236, 69] on div "Risk Mitigation" at bounding box center [188, 68] width 193 height 13
click at [92, 60] on input "a. Risk Mitigation" at bounding box center [92, 58] width 0 height 4
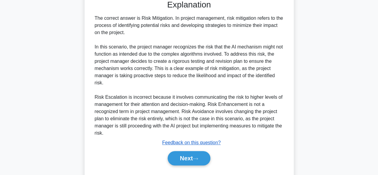
scroll to position [193, 0]
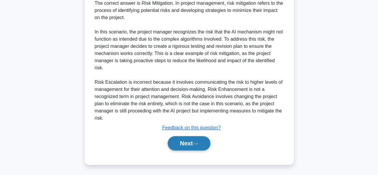
click at [199, 140] on button "Next" at bounding box center [189, 143] width 43 height 14
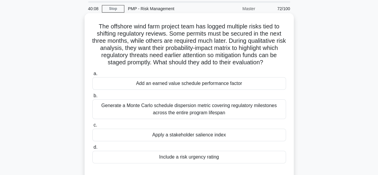
scroll to position [30, 0]
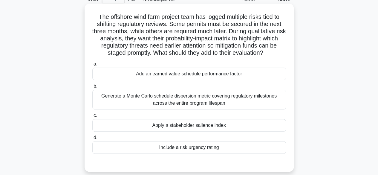
click at [214, 149] on div "Include a risk urgency rating" at bounding box center [188, 147] width 193 height 13
click at [92, 139] on input "d. Include a risk urgency rating" at bounding box center [92, 138] width 0 height 4
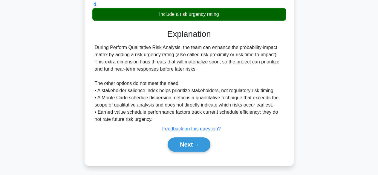
scroll to position [164, 0]
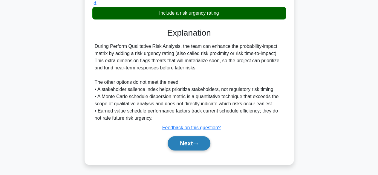
click at [198, 145] on button "Next" at bounding box center [189, 143] width 43 height 14
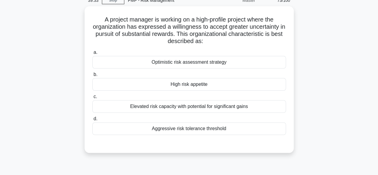
scroll to position [28, 0]
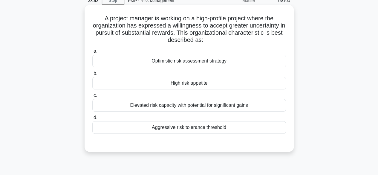
click at [189, 86] on div "High risk appetite" at bounding box center [188, 83] width 193 height 13
click at [92, 75] on input "b. High risk appetite" at bounding box center [92, 73] width 0 height 4
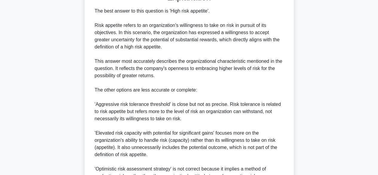
scroll to position [257, 0]
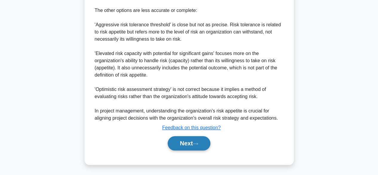
click at [191, 142] on button "Next" at bounding box center [189, 143] width 43 height 14
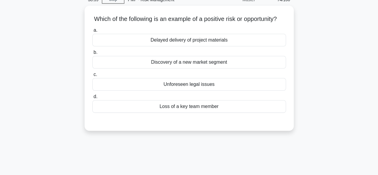
scroll to position [30, 0]
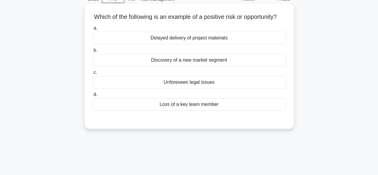
click at [208, 66] on div "Discovery of a new market segment" at bounding box center [188, 60] width 193 height 13
click at [92, 52] on input "b. Discovery of a new market segment" at bounding box center [92, 50] width 0 height 4
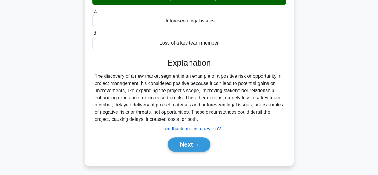
scroll to position [148, 0]
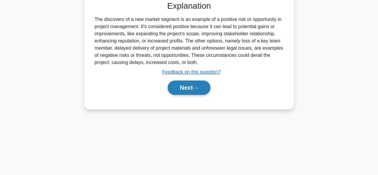
click at [193, 88] on button "Next" at bounding box center [189, 87] width 43 height 14
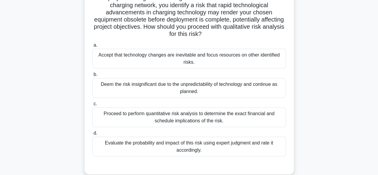
scroll to position [60, 0]
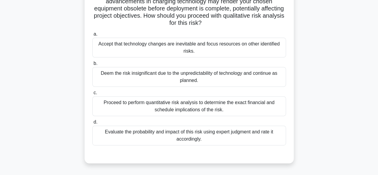
click at [236, 138] on div "Evaluate the probability and impact of this risk using expert judgment and rate…" at bounding box center [188, 135] width 193 height 20
click at [92, 124] on input "d. Evaluate the probability and impact of this risk using expert judgment and r…" at bounding box center [92, 122] width 0 height 4
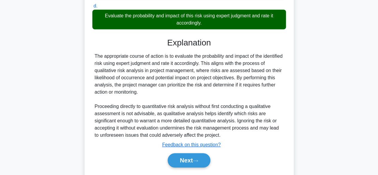
scroll to position [179, 0]
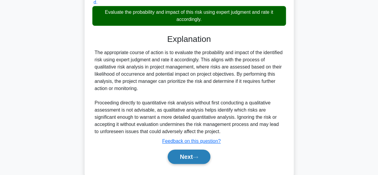
click at [204, 156] on button "Next" at bounding box center [189, 156] width 43 height 14
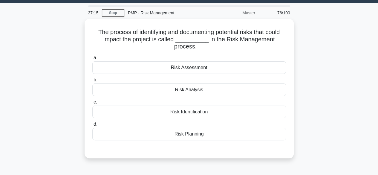
scroll to position [30, 0]
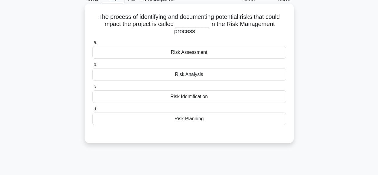
click at [197, 98] on div "Risk Identification" at bounding box center [188, 96] width 193 height 13
click at [92, 89] on input "c. Risk Identification" at bounding box center [92, 87] width 0 height 4
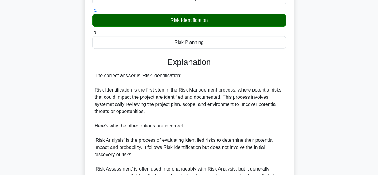
scroll to position [200, 0]
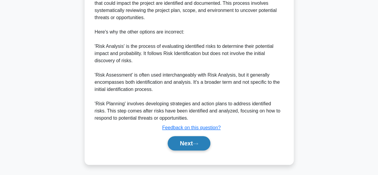
click at [175, 140] on button "Next" at bounding box center [189, 143] width 43 height 14
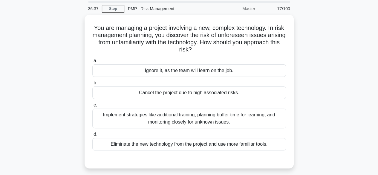
scroll to position [30, 0]
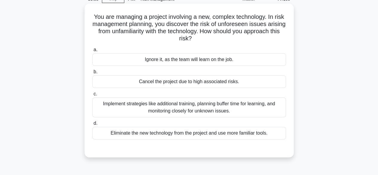
click at [243, 110] on div "Implement strategies like additional training, planning buffer time for learnin…" at bounding box center [188, 107] width 193 height 20
click at [92, 96] on input "c. Implement strategies like additional training, planning buffer time for lear…" at bounding box center [92, 94] width 0 height 4
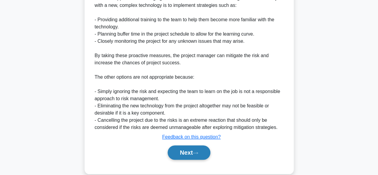
scroll to position [207, 0]
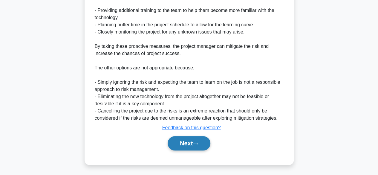
click at [199, 139] on button "Next" at bounding box center [189, 143] width 43 height 14
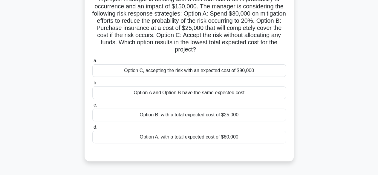
scroll to position [58, 0]
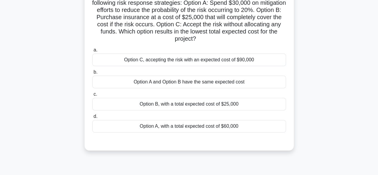
click at [220, 105] on div "Option B, with a total expected cost of $25,000" at bounding box center [188, 104] width 193 height 13
click at [92, 96] on input "c. Option B, with a total expected cost of $25,000" at bounding box center [92, 94] width 0 height 4
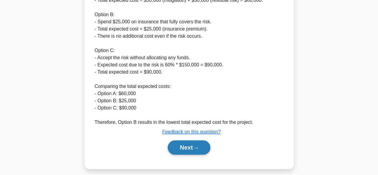
click at [179, 148] on button "Next" at bounding box center [189, 147] width 43 height 14
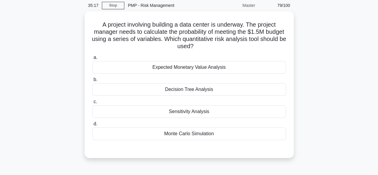
scroll to position [0, 0]
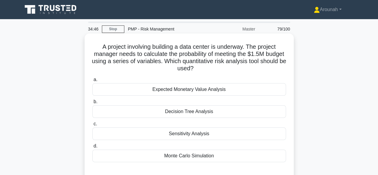
click at [244, 91] on div "Expected Monetary Value Analysis" at bounding box center [188, 89] width 193 height 13
click at [92, 82] on input "a. Expected Monetary Value Analysis" at bounding box center [92, 80] width 0 height 4
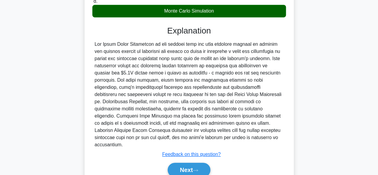
scroll to position [165, 0]
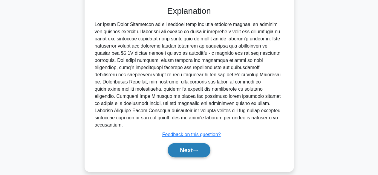
click at [185, 143] on button "Next" at bounding box center [189, 150] width 43 height 14
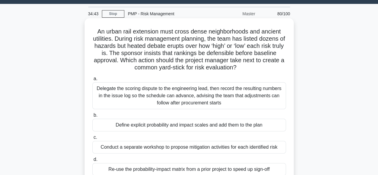
scroll to position [0, 0]
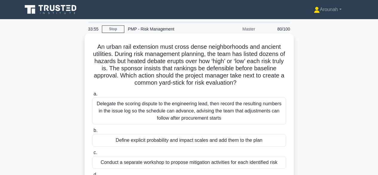
drag, startPoint x: 97, startPoint y: 45, endPoint x: 239, endPoint y: 80, distance: 146.2
click at [244, 83] on h5 "An urban rail extension must cross dense neighborhoods and ancient utilities. D…" at bounding box center [189, 65] width 195 height 44
copy h5 "An urban rail extension must cross dense neighborhoods and ancient utilities. D…"
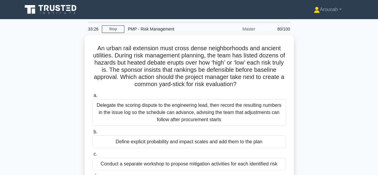
click at [338, 74] on div "An urban rail extension must cross dense neighborhoods and ancient utilities. D…" at bounding box center [189, 126] width 340 height 182
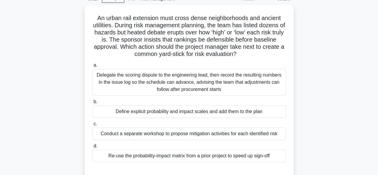
scroll to position [60, 0]
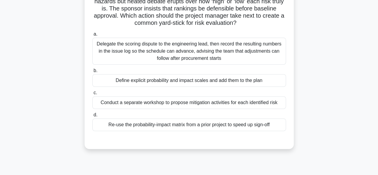
click at [208, 82] on div "Define explicit probability and impact scales and add them to the plan" at bounding box center [188, 80] width 193 height 13
click at [92, 73] on input "b. Define explicit probability and impact scales and add them to the plan" at bounding box center [92, 71] width 0 height 4
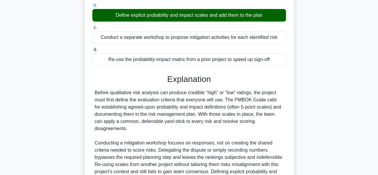
scroll to position [178, 0]
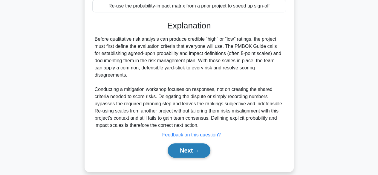
click at [199, 145] on button "Next" at bounding box center [189, 150] width 43 height 14
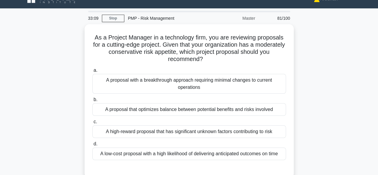
scroll to position [0, 0]
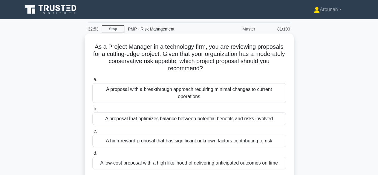
drag, startPoint x: 94, startPoint y: 47, endPoint x: 211, endPoint y: 68, distance: 118.8
click at [211, 68] on h5 "As a Project Manager in a technology firm, you are reviewing proposals for a cu…" at bounding box center [189, 57] width 195 height 29
copy h5 "As a Project Manager in a technology firm, you are reviewing proposals for a cu…"
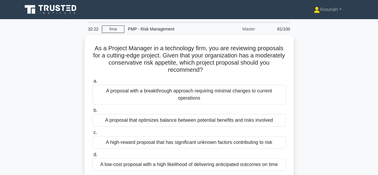
click at [337, 71] on div "As a Project Manager in a technology firm, you are reviewing proposals for a cu…" at bounding box center [189, 115] width 340 height 161
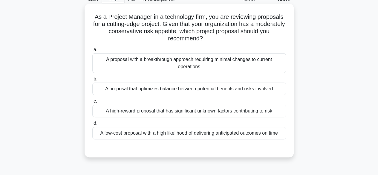
click at [191, 90] on div "A proposal that optimizes balance between potential benefits and risks involved" at bounding box center [188, 88] width 193 height 13
click at [92, 81] on input "b. A proposal that optimizes balance between potential benefits and risks invol…" at bounding box center [92, 79] width 0 height 4
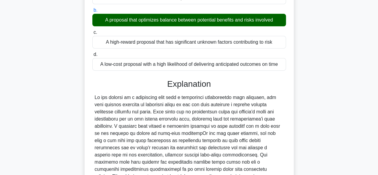
scroll to position [171, 0]
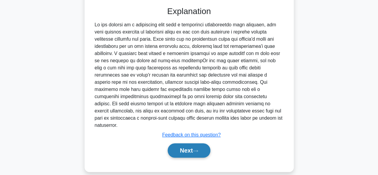
click at [181, 143] on button "Next" at bounding box center [189, 150] width 43 height 14
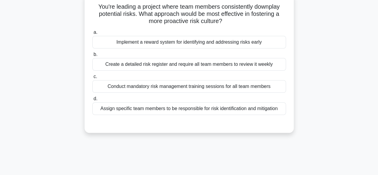
scroll to position [28, 0]
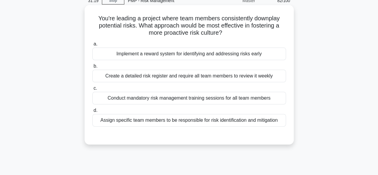
drag, startPoint x: 96, startPoint y: 18, endPoint x: 225, endPoint y: 31, distance: 130.3
click at [225, 31] on h5 "You're leading a project where team members consistently downplay potential ris…" at bounding box center [189, 26] width 195 height 22
copy h5 "You're leading a project where team members consistently downplay potential ris…"
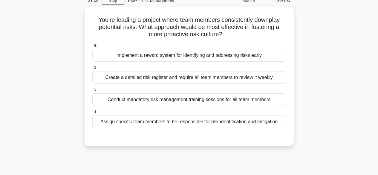
click at [332, 39] on div "You're leading a project where team members consistently downplay potential ris…" at bounding box center [189, 80] width 340 height 146
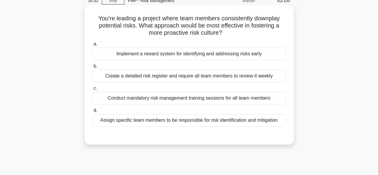
click at [228, 100] on div "Conduct mandatory risk management training sessions for all team members" at bounding box center [188, 98] width 193 height 13
click at [92, 90] on input "c. Conduct mandatory risk management training sessions for all team members" at bounding box center [92, 88] width 0 height 4
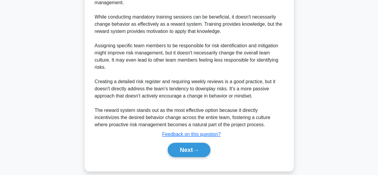
scroll to position [244, 0]
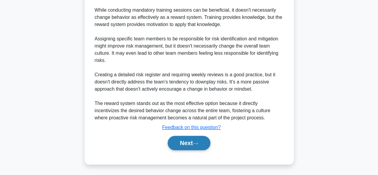
click at [198, 144] on icon at bounding box center [195, 143] width 5 height 3
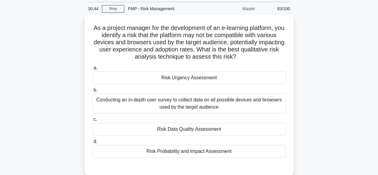
scroll to position [30, 0]
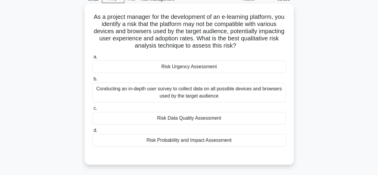
click at [243, 141] on div "Risk Probability and Impact Assessment" at bounding box center [188, 140] width 193 height 13
click at [92, 132] on input "d. Risk Probability and Impact Assessment" at bounding box center [92, 130] width 0 height 4
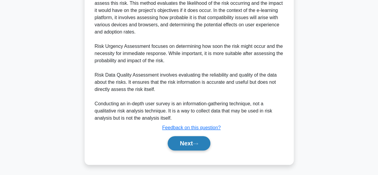
click at [199, 146] on button "Next" at bounding box center [189, 143] width 43 height 14
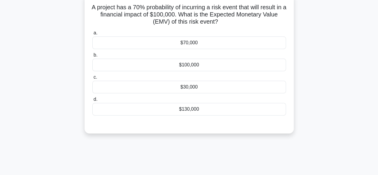
scroll to position [28, 0]
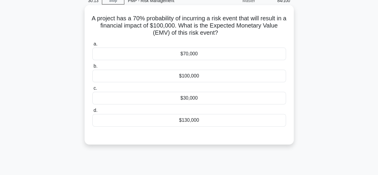
click at [218, 55] on div "$70,000" at bounding box center [188, 53] width 193 height 13
click at [92, 46] on input "a. $70,000" at bounding box center [92, 44] width 0 height 4
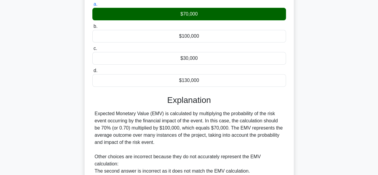
scroll to position [150, 0]
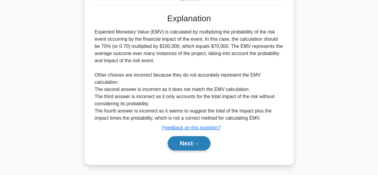
drag, startPoint x: 187, startPoint y: 142, endPoint x: 183, endPoint y: 141, distance: 4.8
click at [187, 142] on button "Next" at bounding box center [189, 143] width 43 height 14
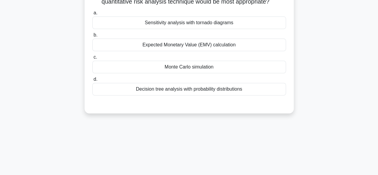
scroll to position [28, 0]
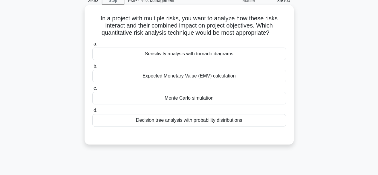
click at [219, 56] on div "Sensitivity analysis with tornado diagrams" at bounding box center [188, 53] width 193 height 13
click at [92, 46] on input "a. Sensitivity analysis with tornado diagrams" at bounding box center [92, 44] width 0 height 4
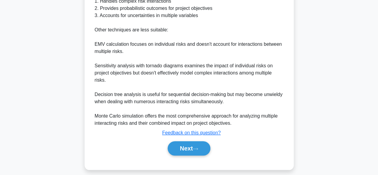
scroll to position [251, 0]
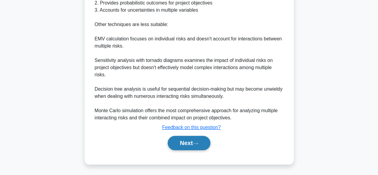
click at [176, 145] on button "Next" at bounding box center [189, 143] width 43 height 14
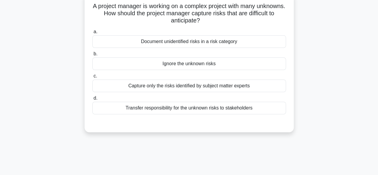
scroll to position [28, 0]
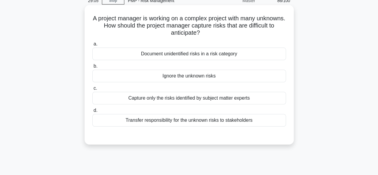
click at [214, 55] on div "Document unidentified risks in a risk category" at bounding box center [188, 53] width 193 height 13
click at [92, 46] on input "a. Document unidentified risks in a risk category" at bounding box center [92, 44] width 0 height 4
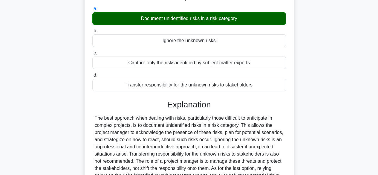
scroll to position [148, 0]
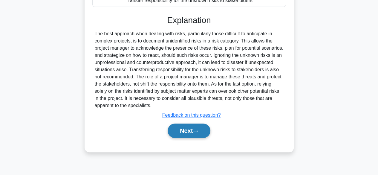
click at [195, 134] on button "Next" at bounding box center [189, 130] width 43 height 14
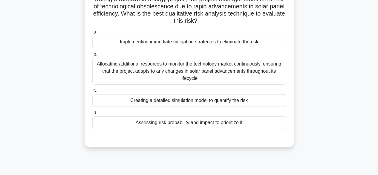
scroll to position [58, 0]
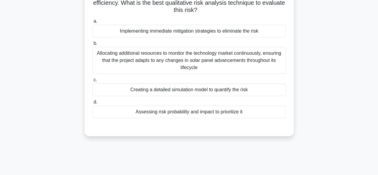
click at [214, 115] on div "Assessing risk probability and impact to prioritize it" at bounding box center [188, 111] width 193 height 13
click at [92, 104] on input "d. Assessing risk probability and impact to prioritize it" at bounding box center [92, 102] width 0 height 4
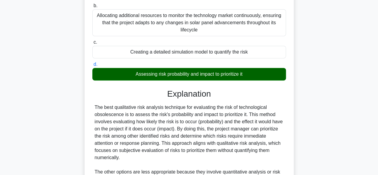
scroll to position [185, 0]
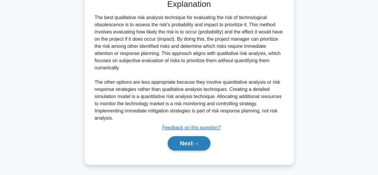
click at [187, 145] on button "Next" at bounding box center [189, 143] width 43 height 14
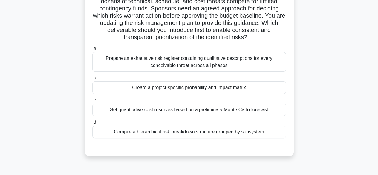
scroll to position [58, 0]
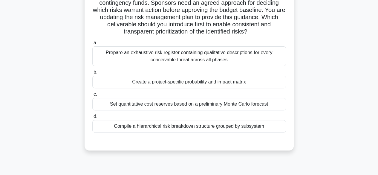
click at [198, 84] on div "Create a project-specific probability and impact matrix" at bounding box center [188, 82] width 193 height 13
click at [92, 74] on input "b. Create a project-specific probability and impact matrix" at bounding box center [92, 72] width 0 height 4
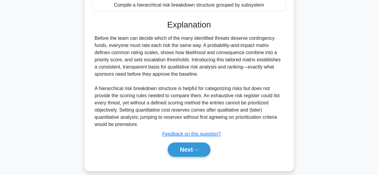
scroll to position [185, 0]
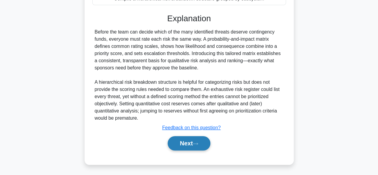
click at [191, 142] on button "Next" at bounding box center [189, 143] width 43 height 14
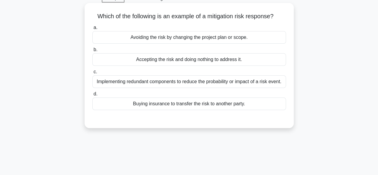
scroll to position [28, 0]
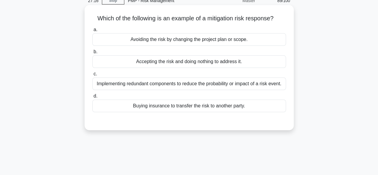
click at [212, 85] on div "Implementing redundant components to reduce the probability or impact of a risk…" at bounding box center [188, 83] width 193 height 13
click at [92, 76] on input "c. Implementing redundant components to reduce the probability or impact of a r…" at bounding box center [92, 74] width 0 height 4
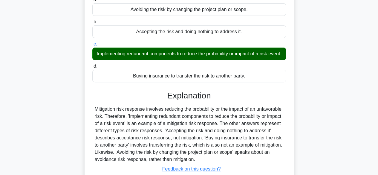
scroll to position [148, 0]
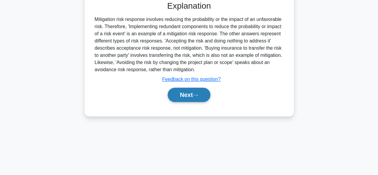
click at [193, 102] on button "Next" at bounding box center [189, 94] width 43 height 14
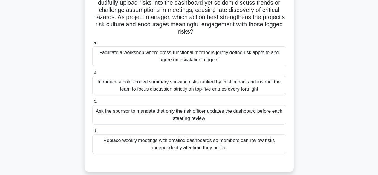
scroll to position [58, 0]
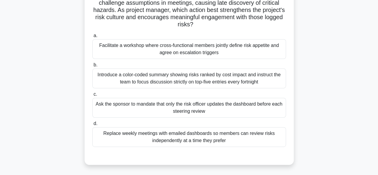
click at [214, 53] on div "Facilitate a workshop where cross-functional members jointly define risk appeti…" at bounding box center [188, 49] width 193 height 20
click at [92, 38] on input "a. Facilitate a workshop where cross-functional members jointly define risk app…" at bounding box center [92, 36] width 0 height 4
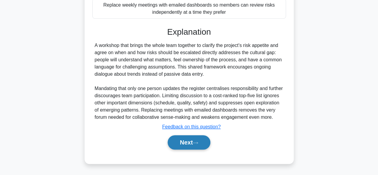
scroll to position [193, 0]
click at [198, 139] on button "Next" at bounding box center [189, 142] width 43 height 14
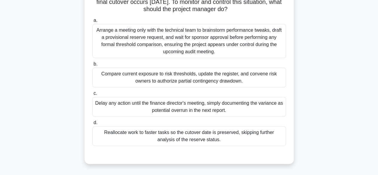
scroll to position [58, 0]
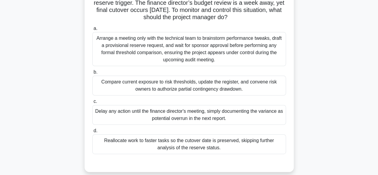
click at [249, 57] on div "Arrange a meeting only with the technical team to brainstorm performance tweaks…" at bounding box center [188, 49] width 193 height 34
click at [92, 30] on input "a. Arrange a meeting only with the technical team to brainstorm performance twe…" at bounding box center [92, 29] width 0 height 4
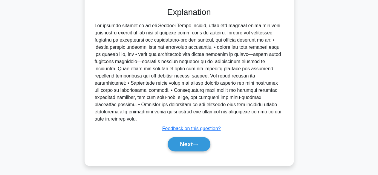
scroll to position [215, 0]
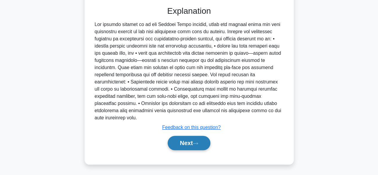
click at [189, 141] on button "Next" at bounding box center [189, 143] width 43 height 14
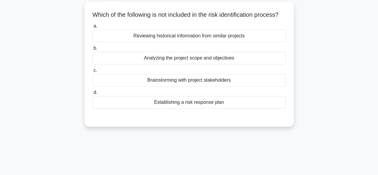
scroll to position [0, 0]
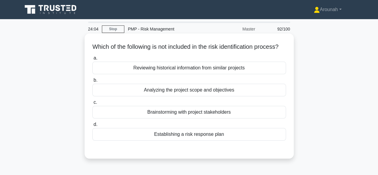
click at [226, 96] on div "Analyzing the project scope and objectives" at bounding box center [188, 90] width 193 height 13
click at [92, 82] on input "b. Analyzing the project scope and objectives" at bounding box center [92, 80] width 0 height 4
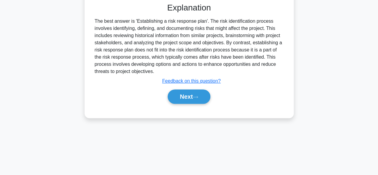
scroll to position [148, 0]
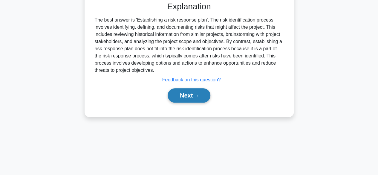
click at [195, 97] on icon at bounding box center [195, 95] width 5 height 3
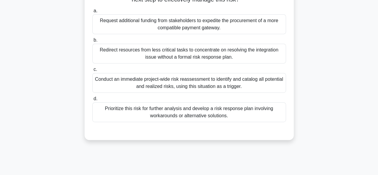
scroll to position [118, 0]
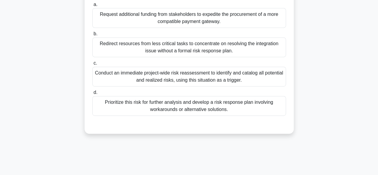
click at [247, 76] on div "Conduct an immediate project-wide risk reassessment to identify and catalog all…" at bounding box center [188, 77] width 193 height 20
click at [92, 65] on input "c. Conduct an immediate project-wide risk reassessment to identify and catalog …" at bounding box center [92, 63] width 0 height 4
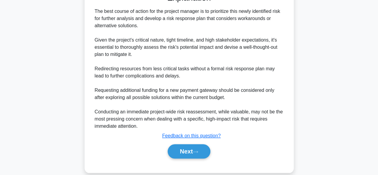
scroll to position [258, 0]
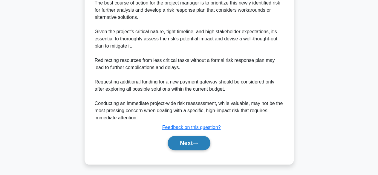
click at [191, 144] on button "Next" at bounding box center [189, 143] width 43 height 14
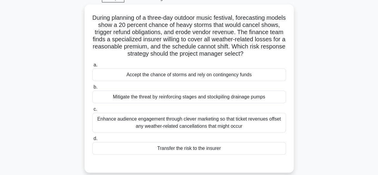
scroll to position [28, 0]
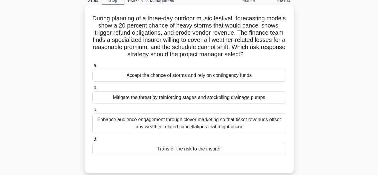
click at [196, 150] on div "Transfer the risk to the insurer" at bounding box center [188, 148] width 193 height 13
click at [92, 141] on input "d. Transfer the risk to the insurer" at bounding box center [92, 139] width 0 height 4
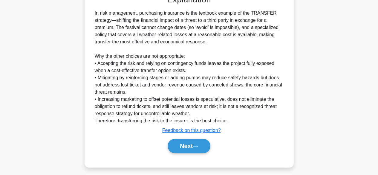
scroll to position [200, 0]
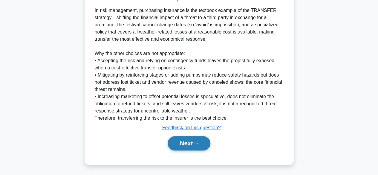
click at [186, 144] on button "Next" at bounding box center [189, 143] width 43 height 14
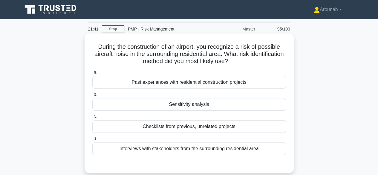
scroll to position [0, 0]
click at [229, 129] on div "Checklists from previous, unrelated projects" at bounding box center [188, 126] width 193 height 13
click at [92, 119] on input "c. Checklists from previous, unrelated projects" at bounding box center [92, 117] width 0 height 4
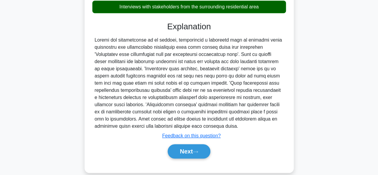
scroll to position [150, 0]
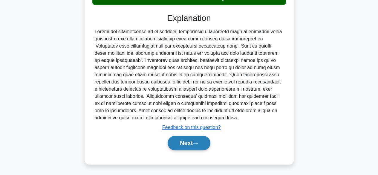
click at [209, 139] on button "Next" at bounding box center [189, 143] width 43 height 14
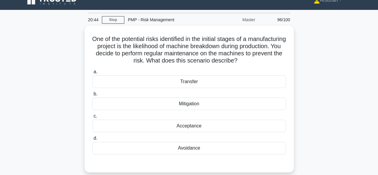
scroll to position [0, 0]
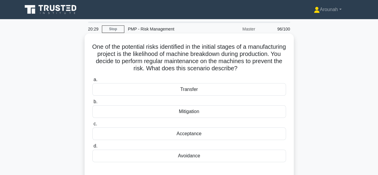
click at [239, 110] on div "Mitigation" at bounding box center [188, 111] width 193 height 13
click at [92, 104] on input "b. Mitigation" at bounding box center [92, 102] width 0 height 4
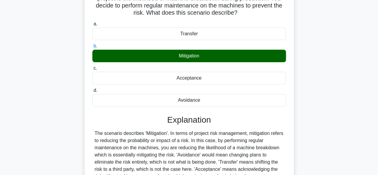
scroll to position [148, 0]
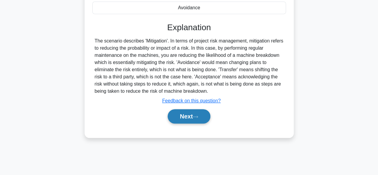
click at [193, 120] on button "Next" at bounding box center [189, 116] width 43 height 14
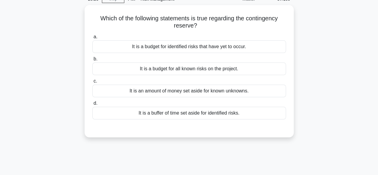
scroll to position [28, 0]
click at [221, 70] on div "It is a budget for all known risks on the project." at bounding box center [188, 68] width 193 height 13
click at [92, 61] on input "b. It is a budget for all known risks on the project." at bounding box center [92, 59] width 0 height 4
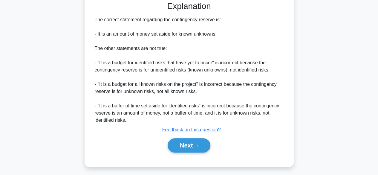
scroll to position [158, 0]
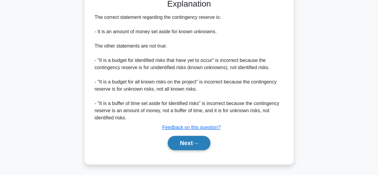
click at [190, 139] on button "Next" at bounding box center [189, 143] width 43 height 14
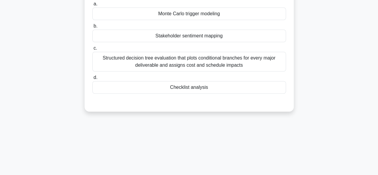
scroll to position [118, 0]
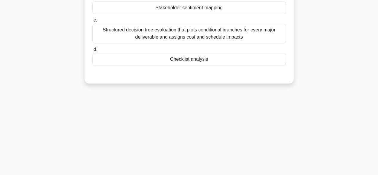
click at [202, 60] on div "Checklist analysis" at bounding box center [188, 59] width 193 height 13
click at [92, 51] on input "d. Checklist analysis" at bounding box center [92, 49] width 0 height 4
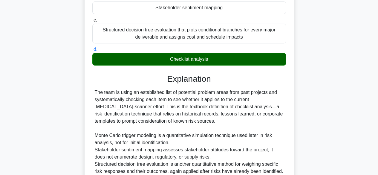
scroll to position [178, 0]
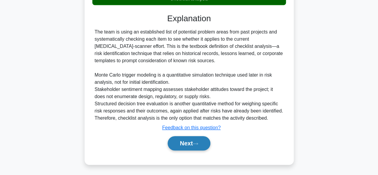
click at [191, 143] on button "Next" at bounding box center [189, 143] width 43 height 14
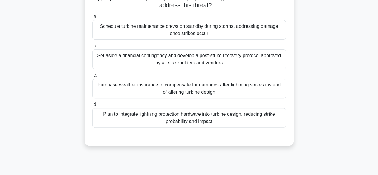
scroll to position [88, 0]
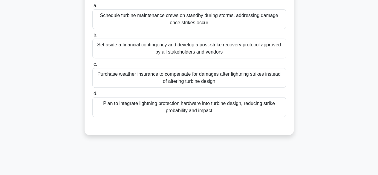
click at [201, 106] on div "Plan to integrate lightning protection hardware into turbine design, reducing s…" at bounding box center [188, 107] width 193 height 20
click at [92, 96] on input "d. Plan to integrate lightning protection hardware into turbine design, reducin…" at bounding box center [92, 94] width 0 height 4
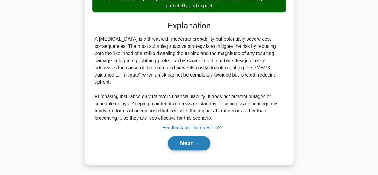
click at [198, 139] on button "Next" at bounding box center [189, 143] width 43 height 14
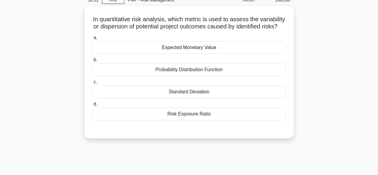
scroll to position [28, 0]
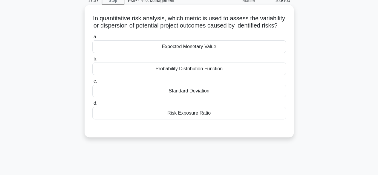
click at [216, 97] on div "Standard Deviation" at bounding box center [188, 91] width 193 height 13
click at [92, 83] on input "c. Standard Deviation" at bounding box center [92, 81] width 0 height 4
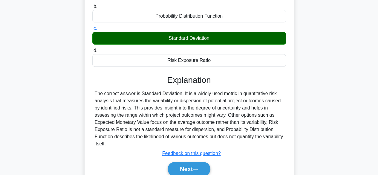
scroll to position [148, 0]
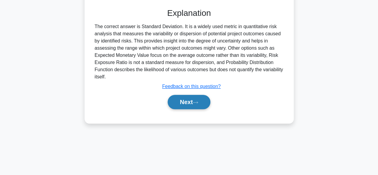
click at [197, 106] on button "Next" at bounding box center [189, 102] width 43 height 14
